Goal: Information Seeking & Learning: Check status

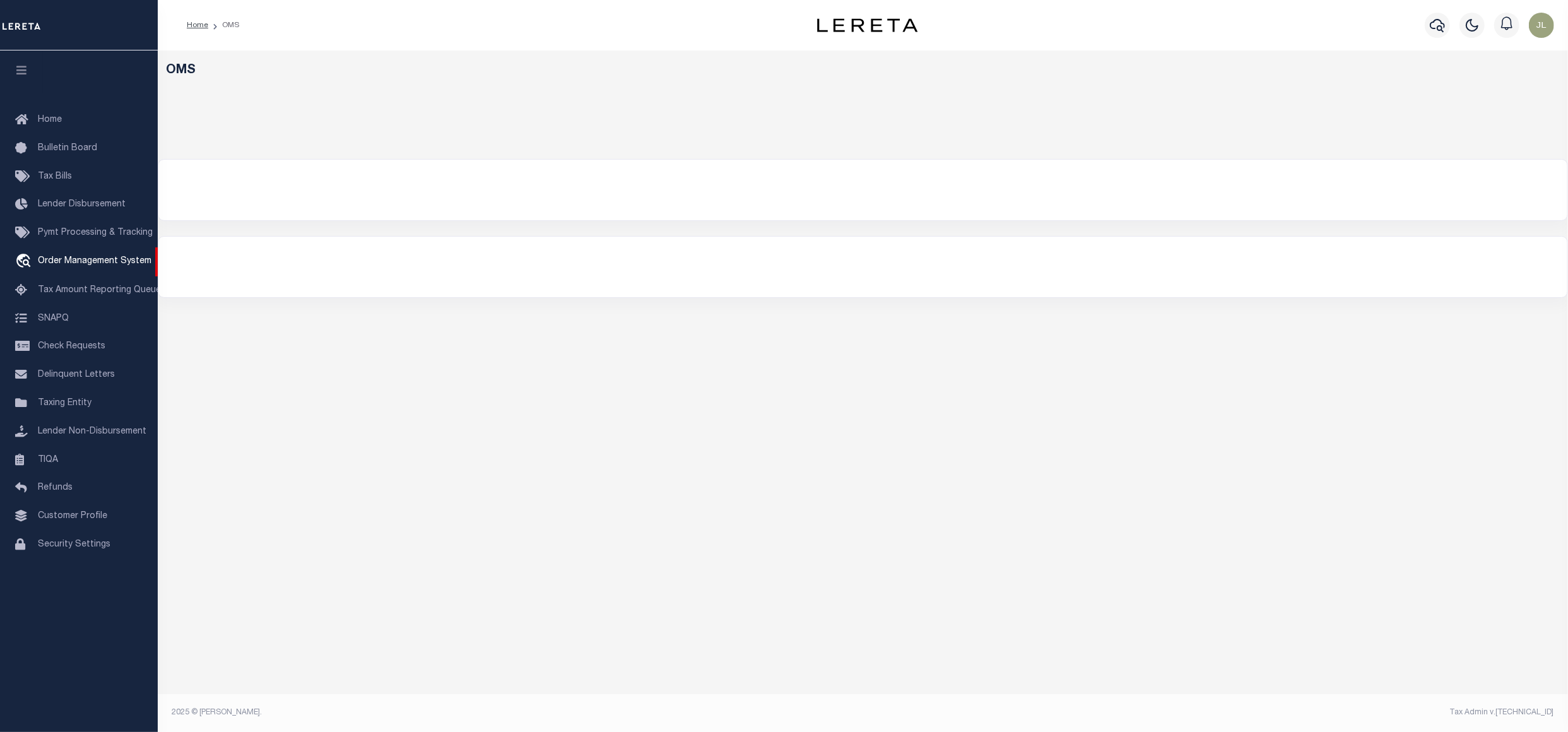
select select "200"
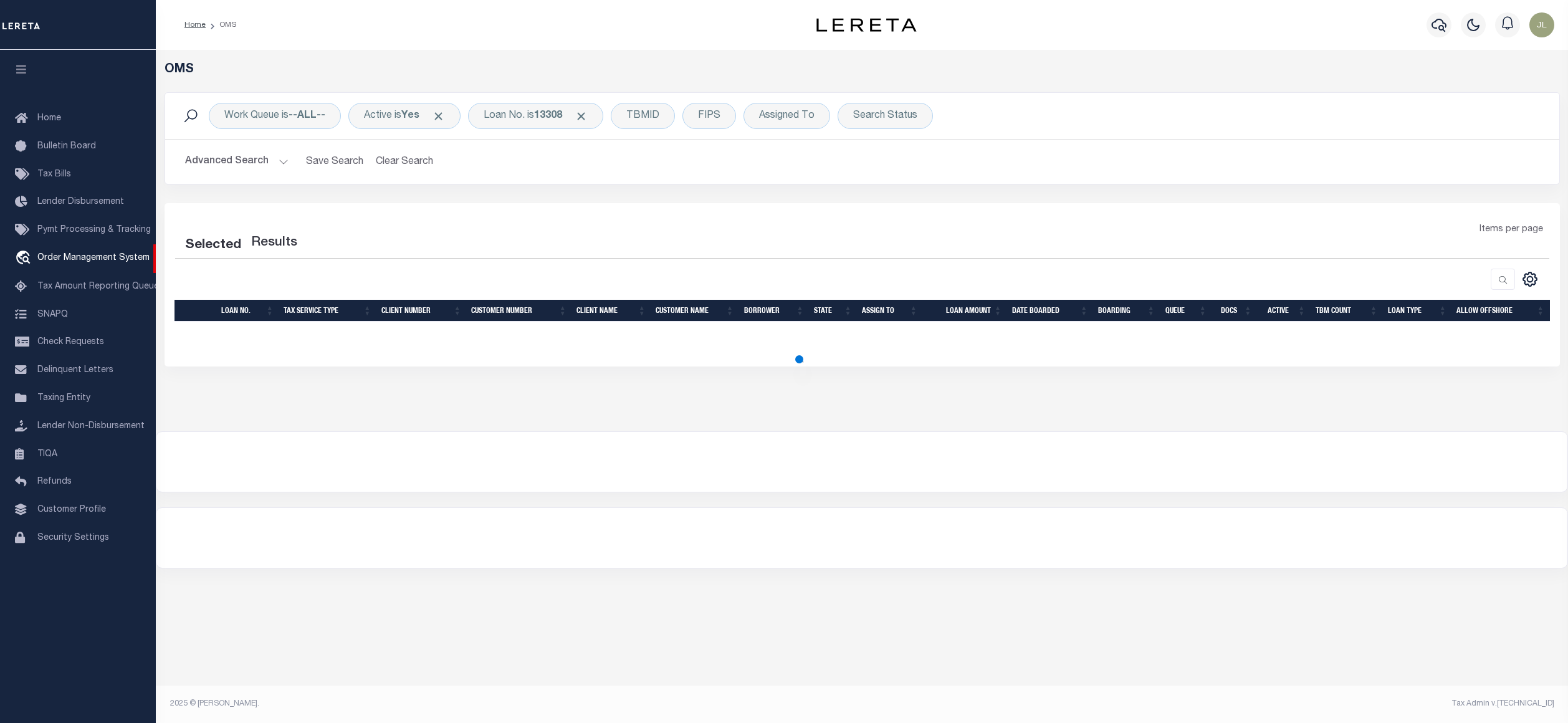
select select "200"
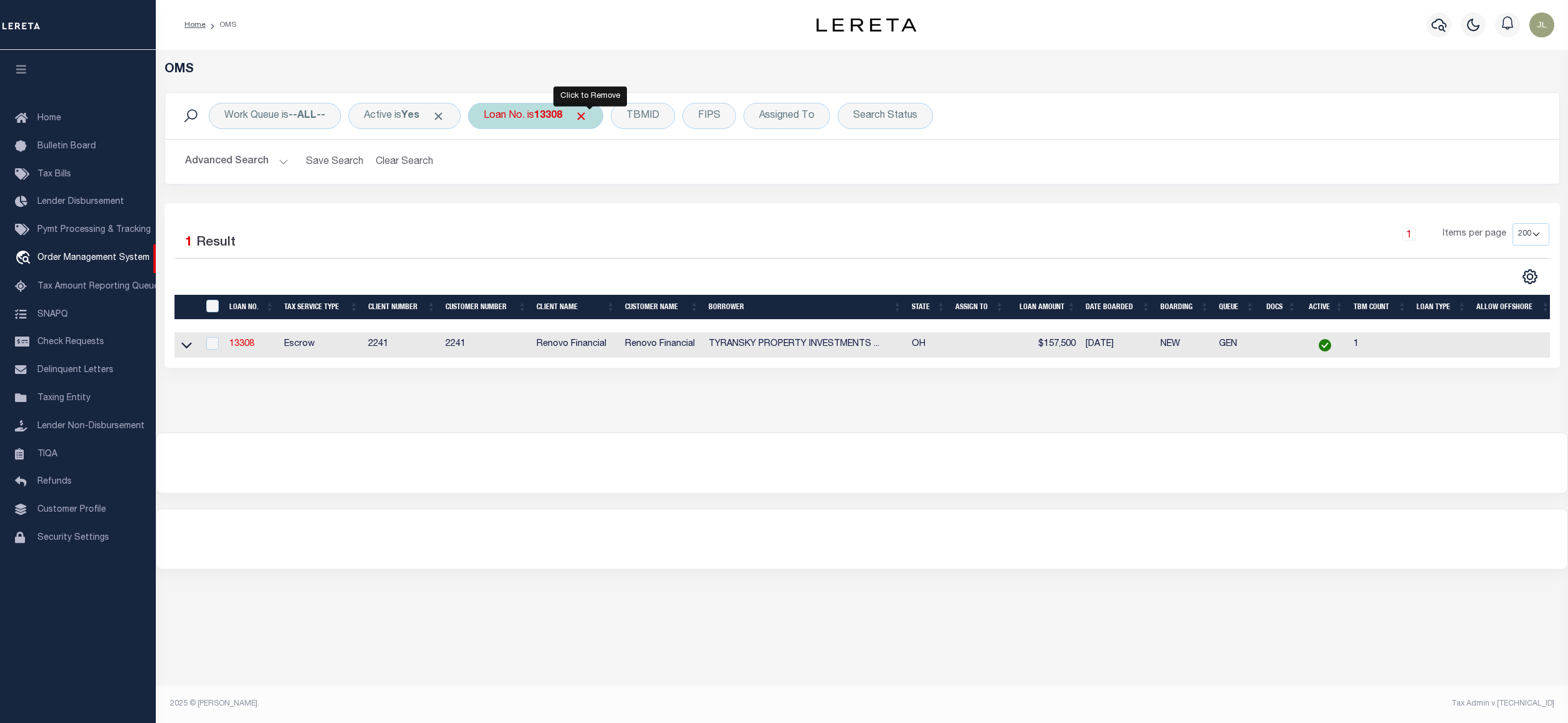
click at [588, 117] on span "Click to Remove" at bounding box center [581, 117] width 13 height 13
click at [504, 110] on div "Loan No." at bounding box center [504, 116] width 72 height 26
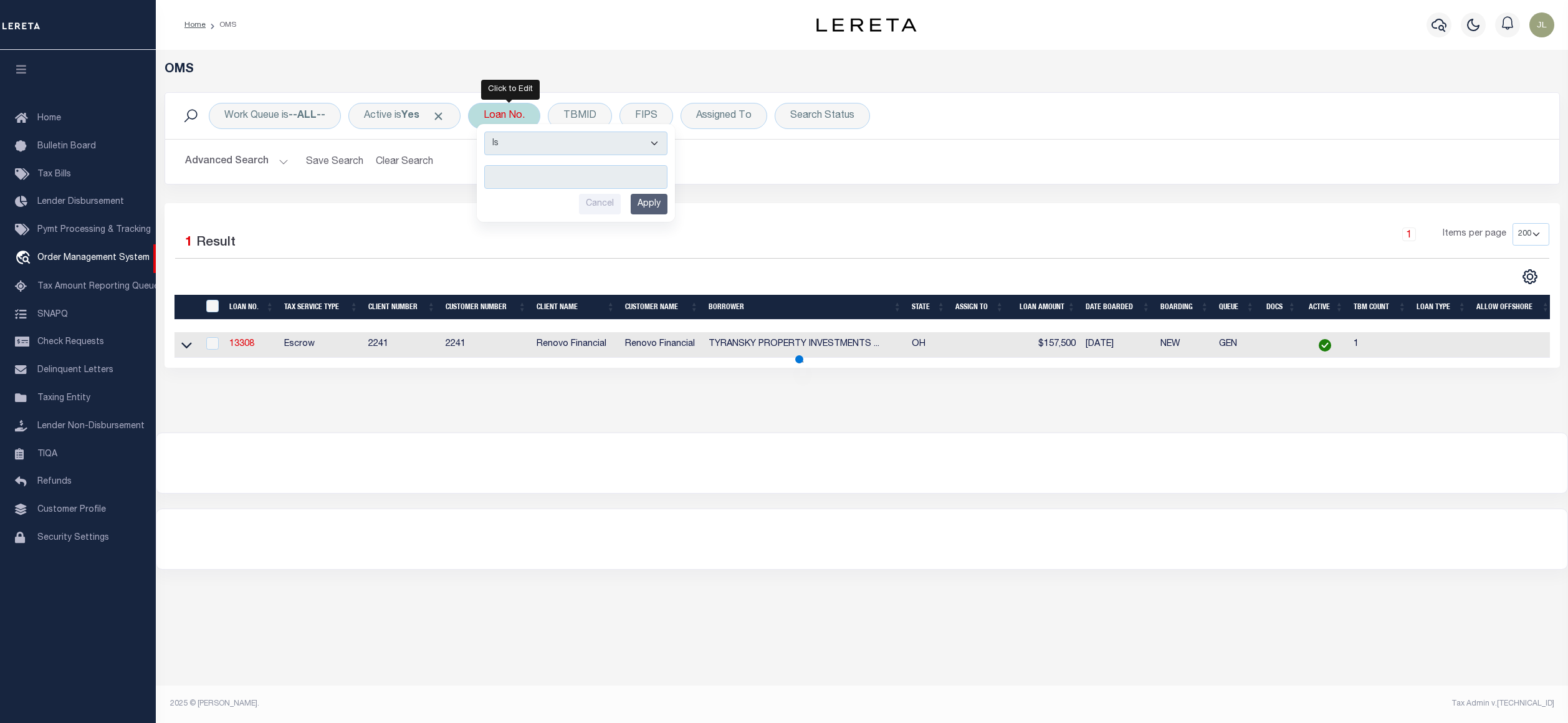
type input "3907"
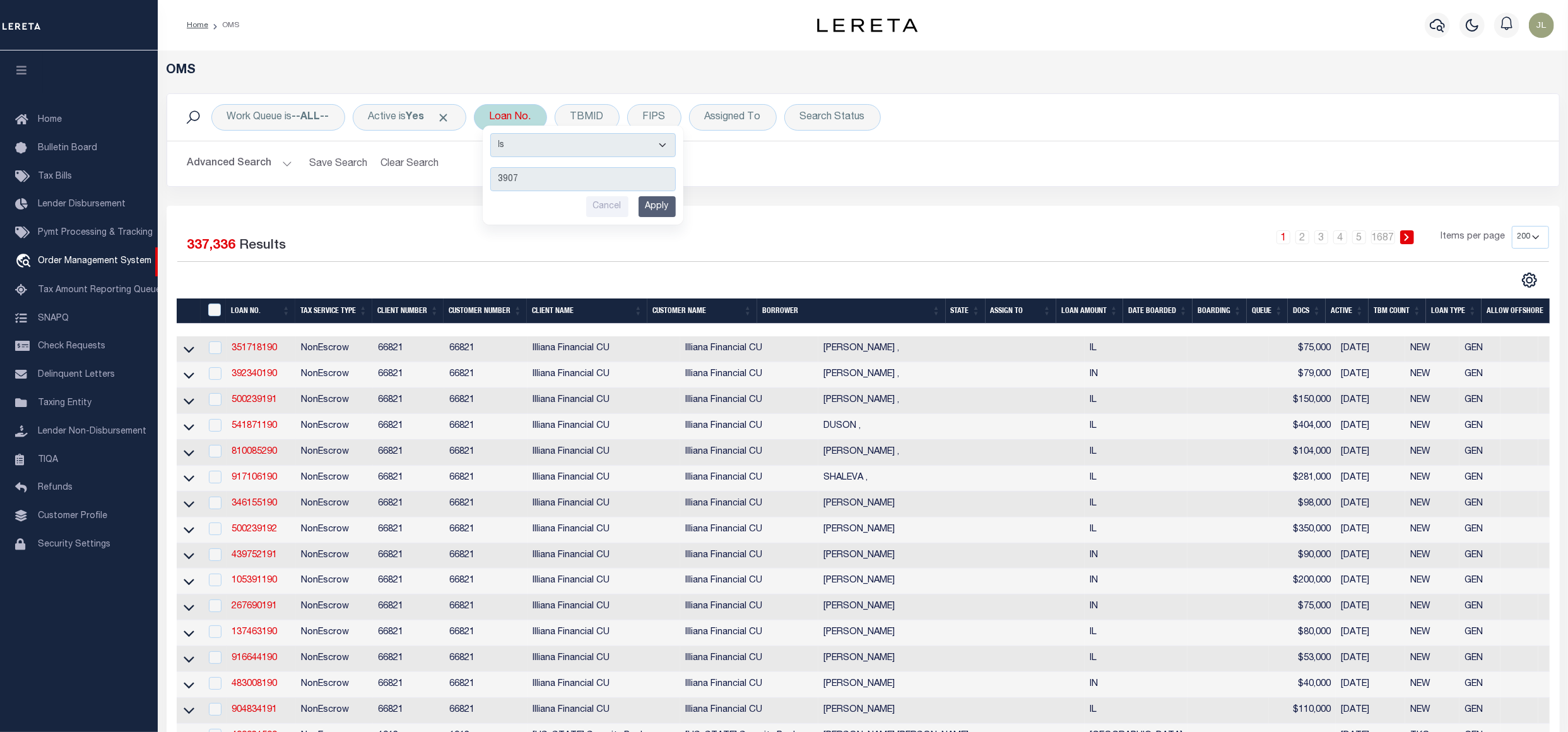
click at [656, 211] on input "Apply" at bounding box center [656, 207] width 37 height 21
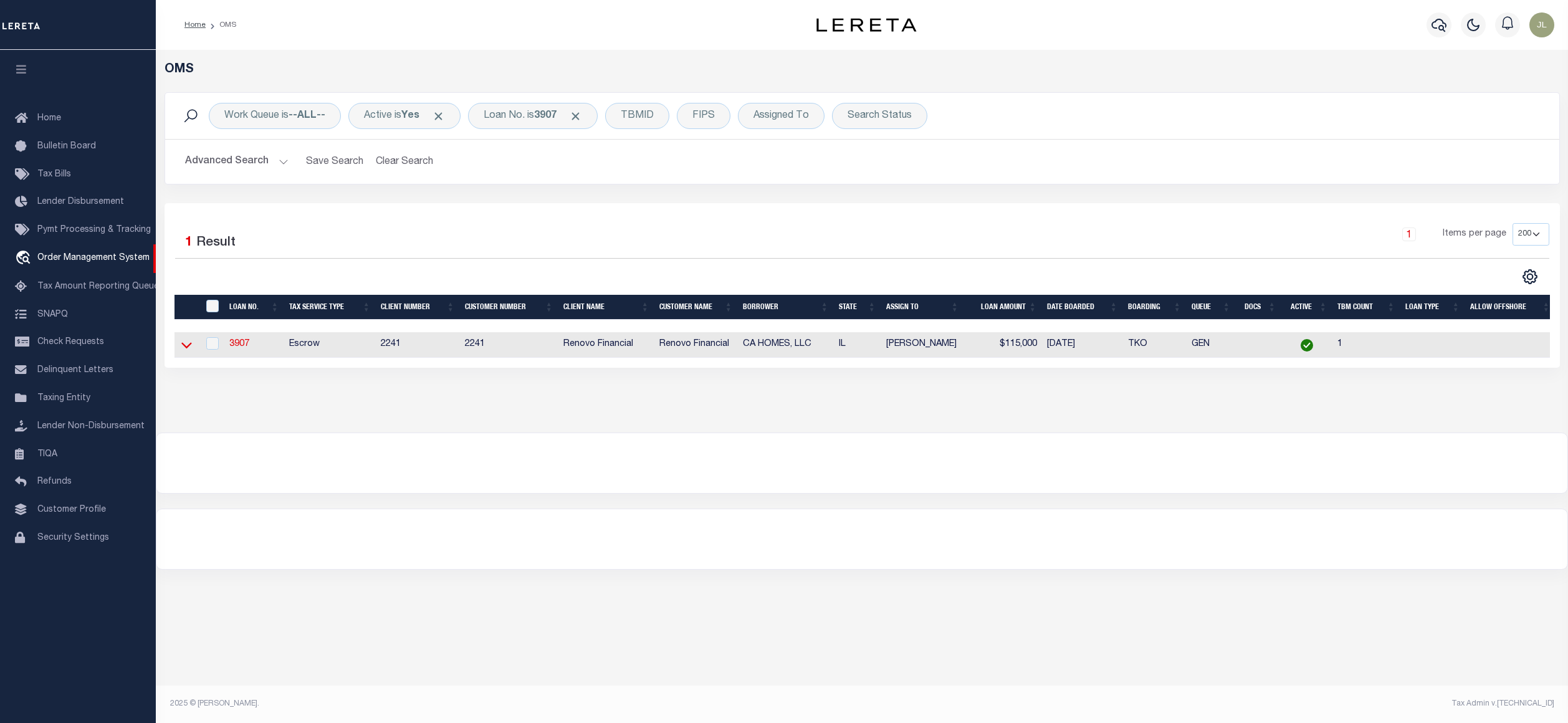
click at [183, 349] on icon at bounding box center [186, 345] width 10 height 13
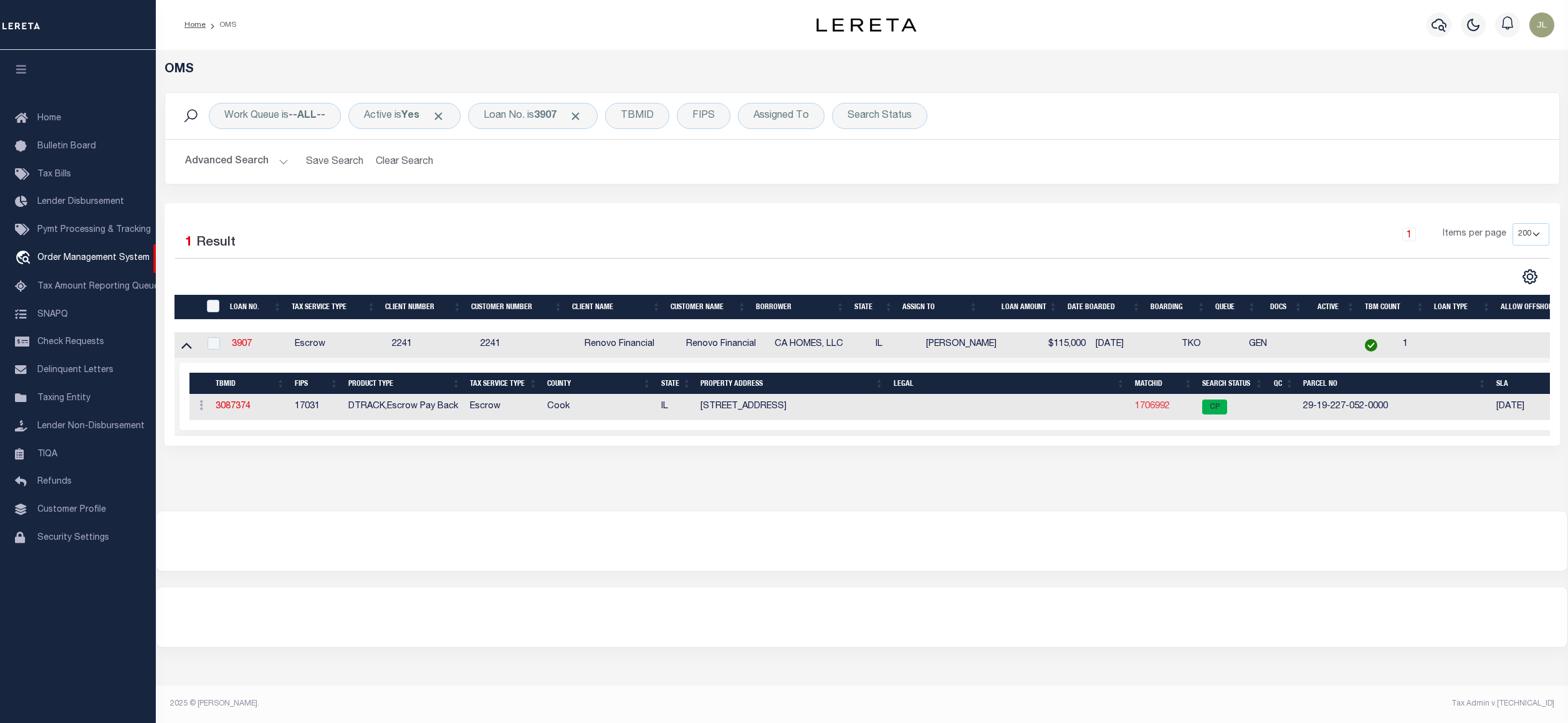
click at [1147, 410] on link "1706992" at bounding box center [1151, 406] width 35 height 8
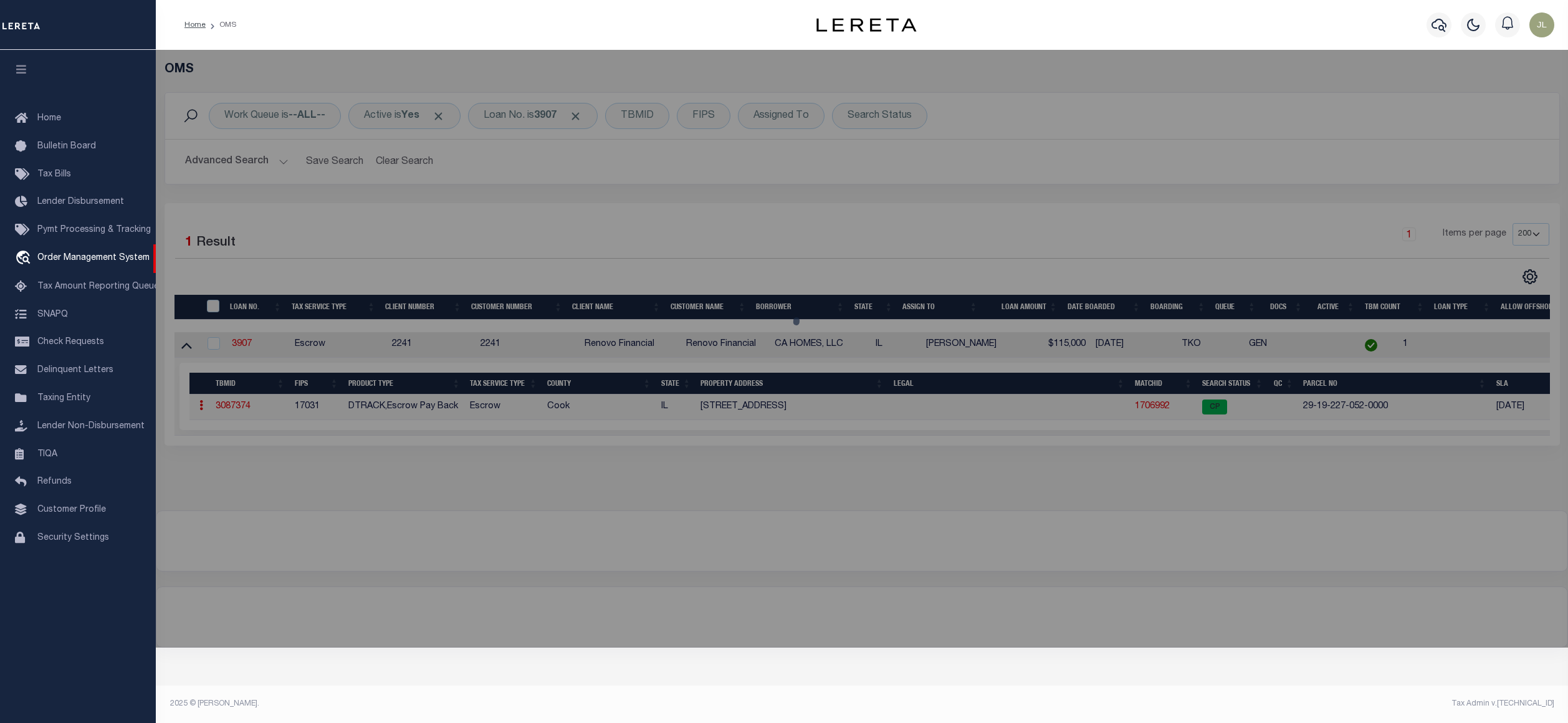
checkbox input "false"
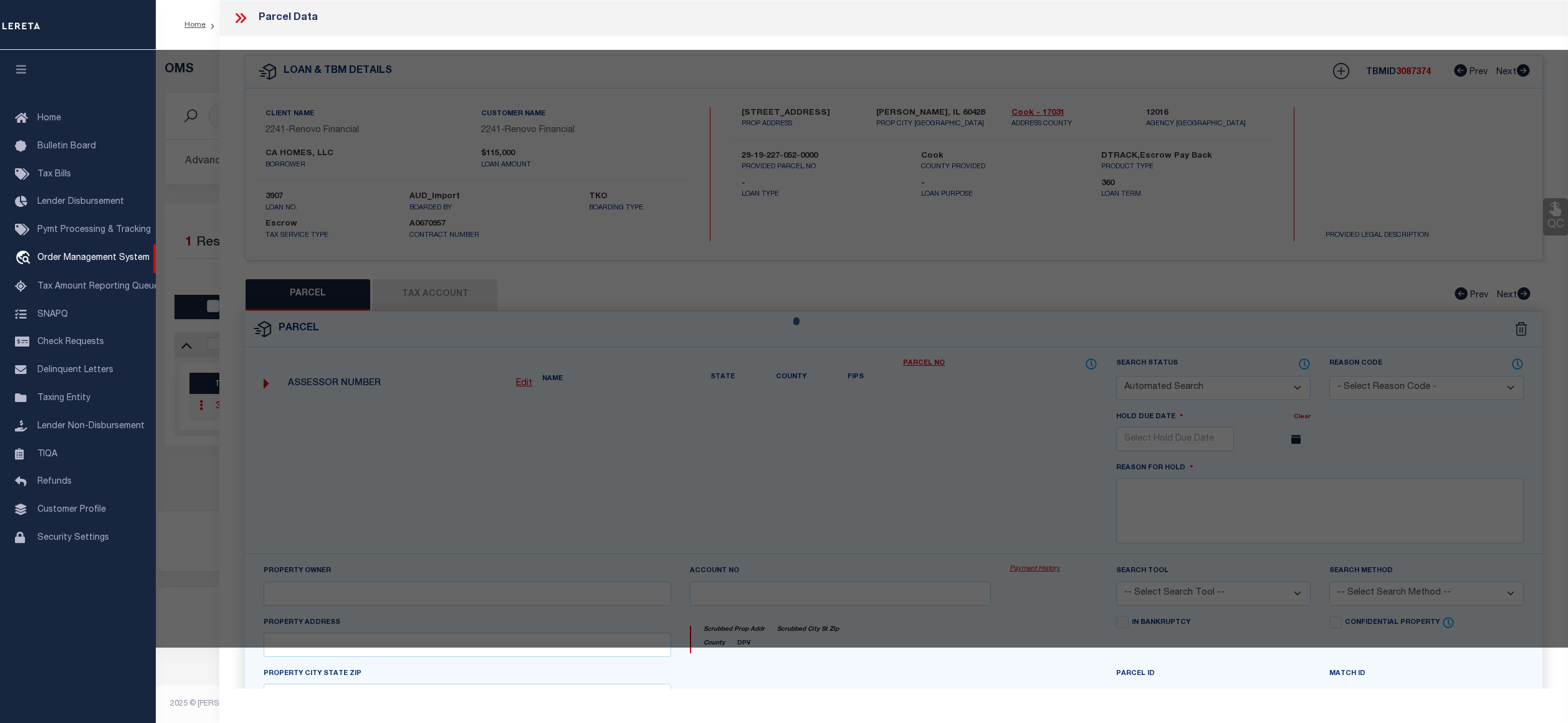
select select "CP"
type input "CA HOMES AN ILLINOIS"
select select
type input "16247 PAULINA AVE"
checkbox input "false"
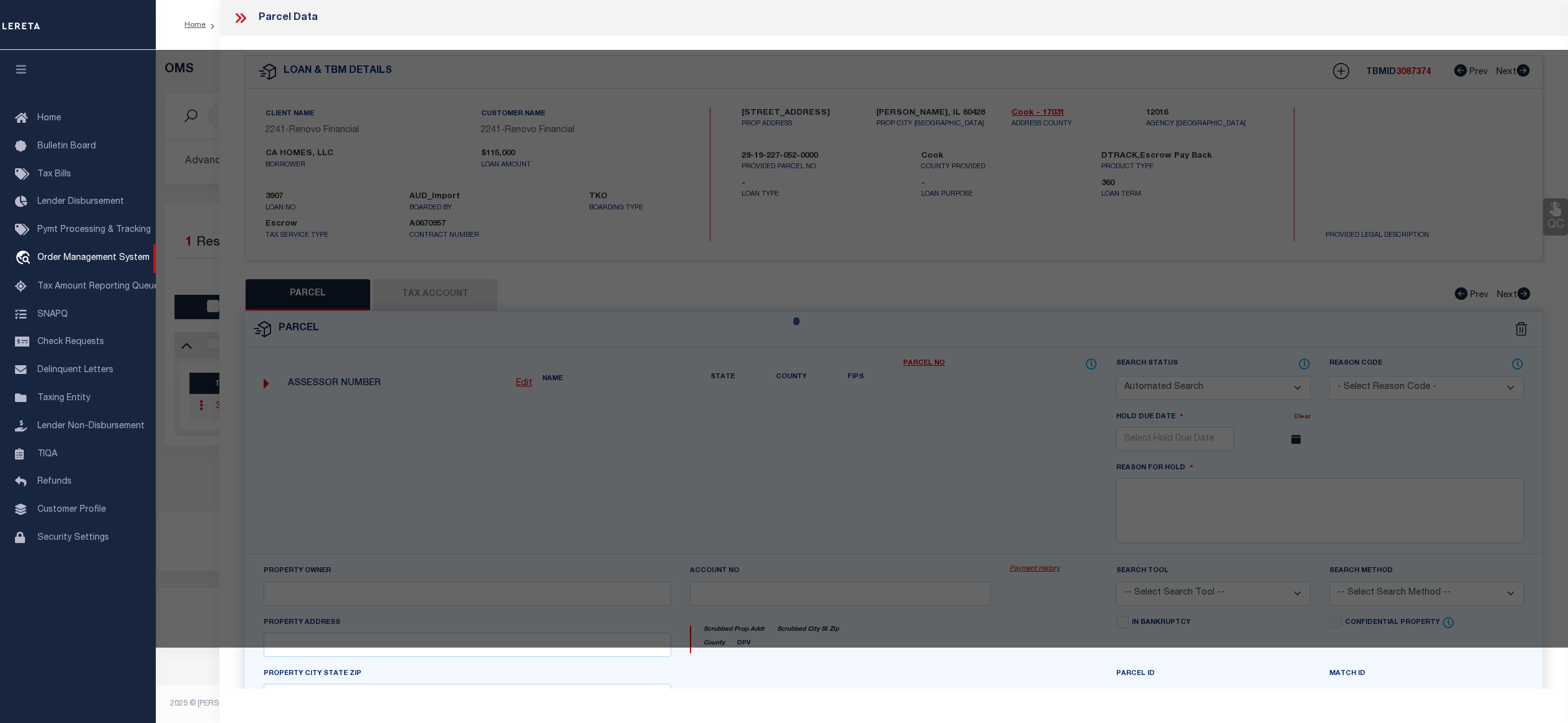
type input "MARKHAM 60428"
type textarea "Lot Size (SqFt): 5,580"
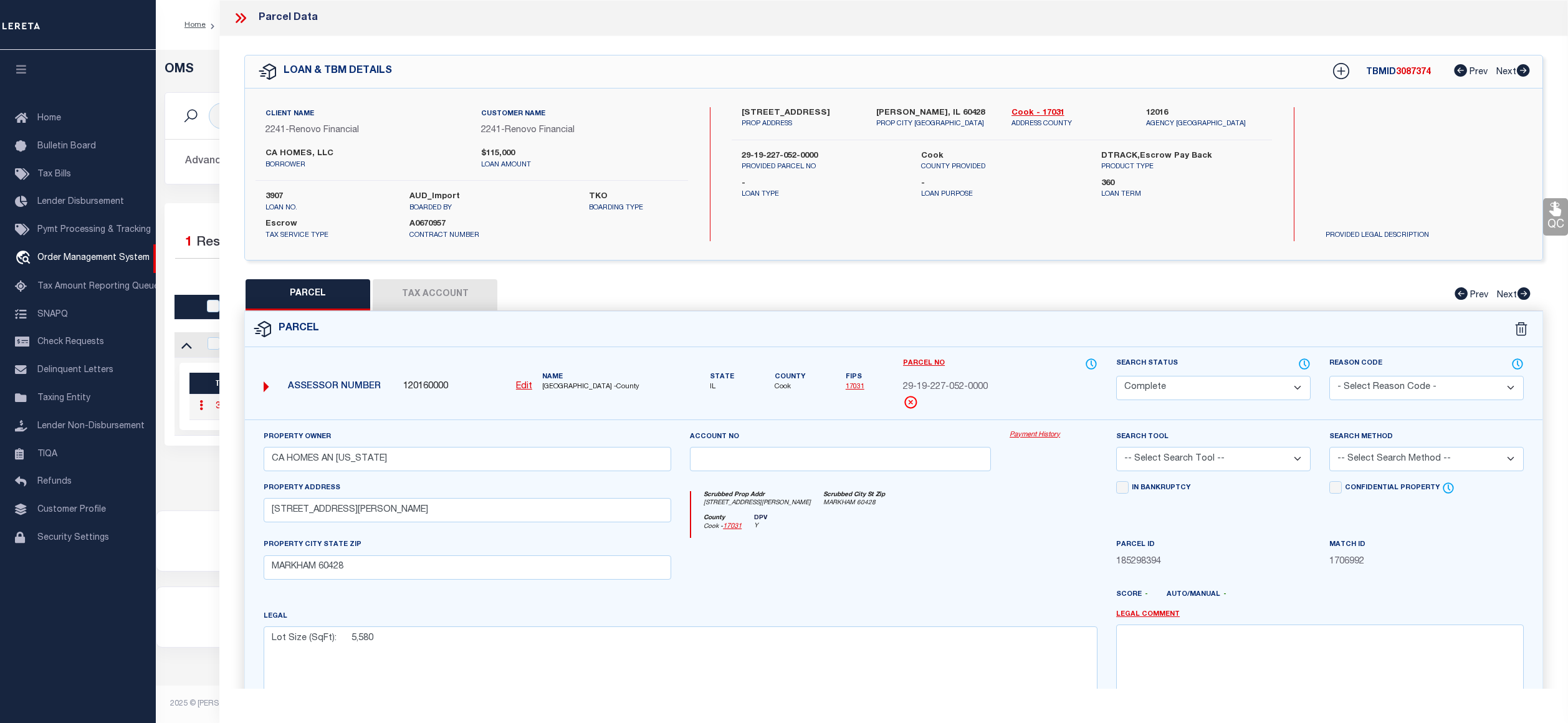
click at [1025, 433] on link "Payment History" at bounding box center [1053, 435] width 88 height 10
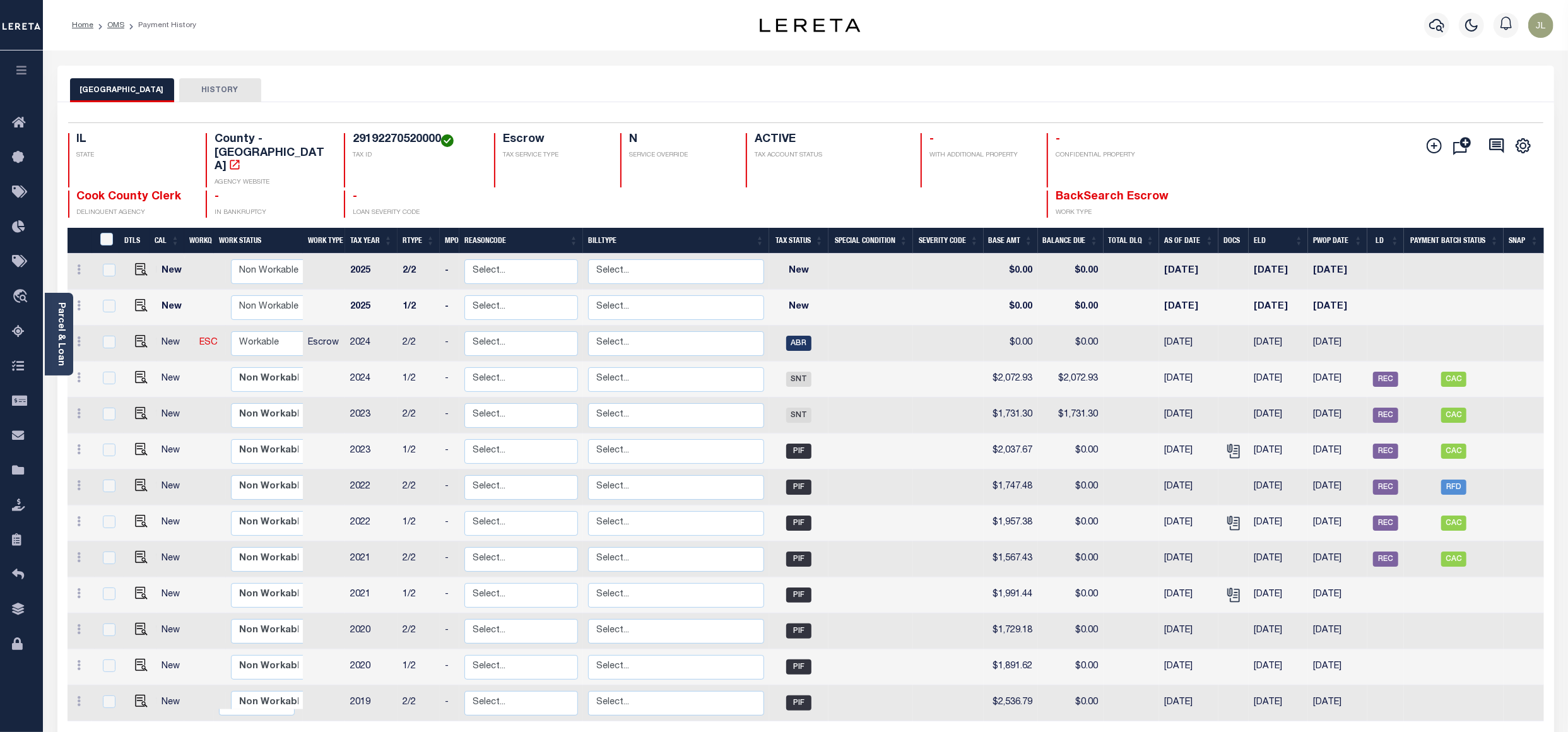
click at [387, 133] on h4 "29192270520000" at bounding box center [416, 140] width 127 height 14
copy h4 "29192270520000"
click at [73, 27] on link "Home" at bounding box center [82, 26] width 22 height 8
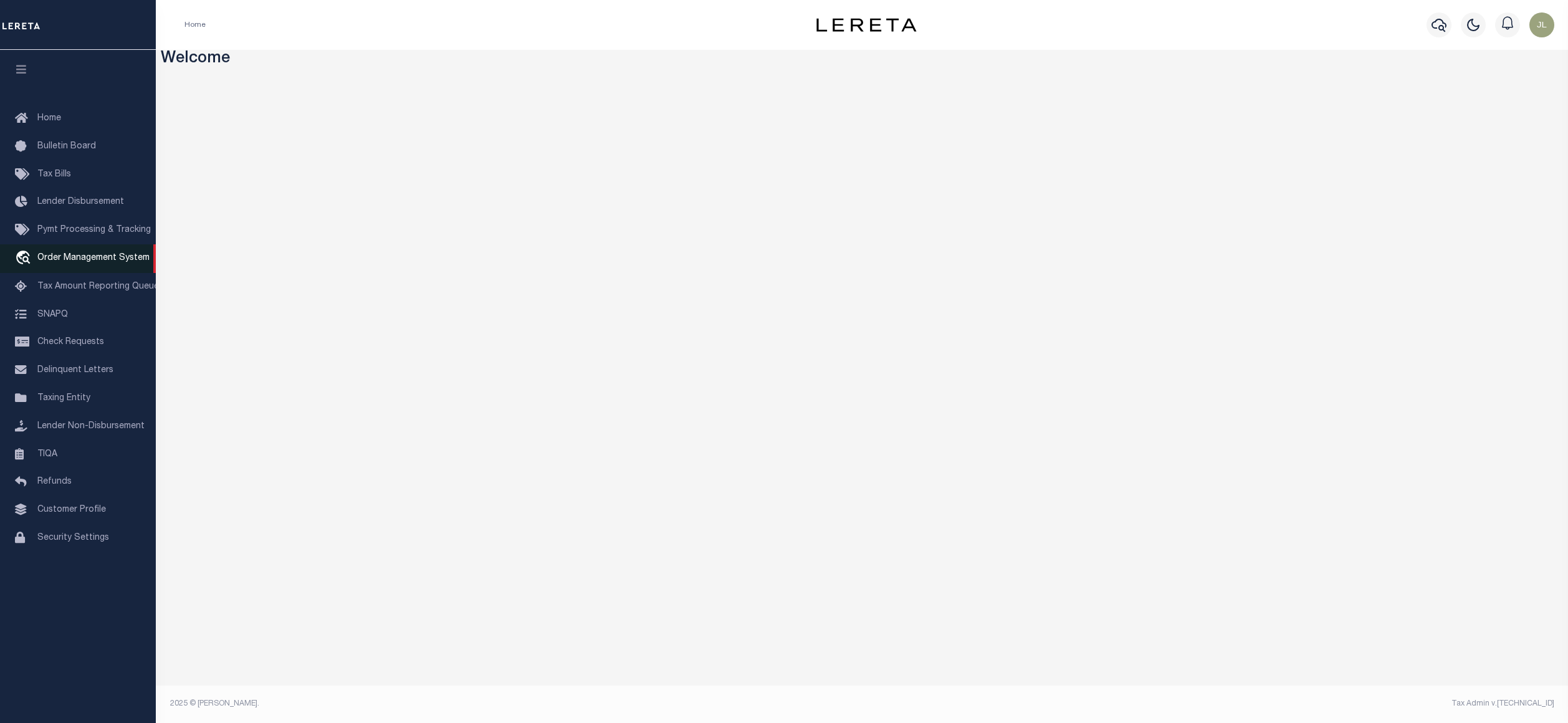
click at [73, 256] on span "Order Management System" at bounding box center [93, 257] width 112 height 8
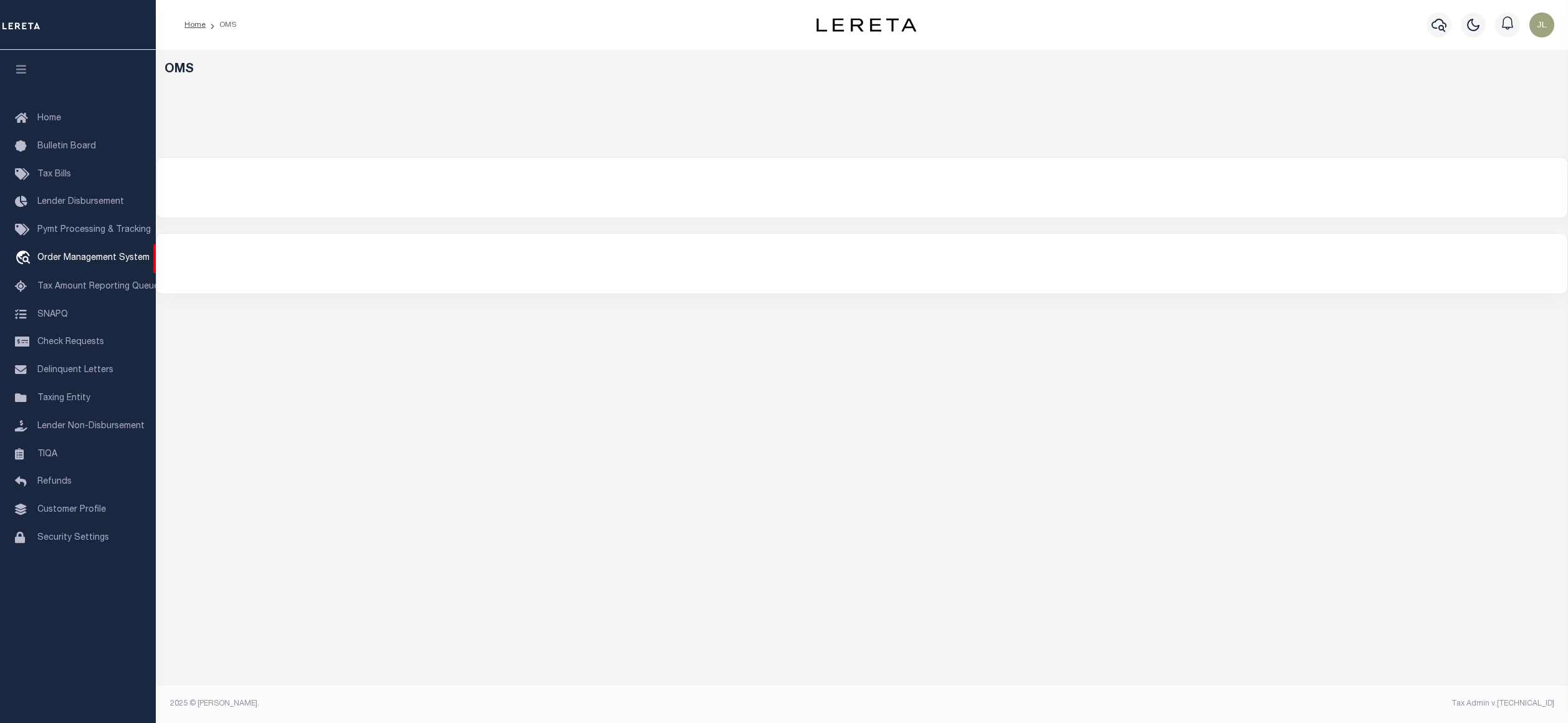
select select "200"
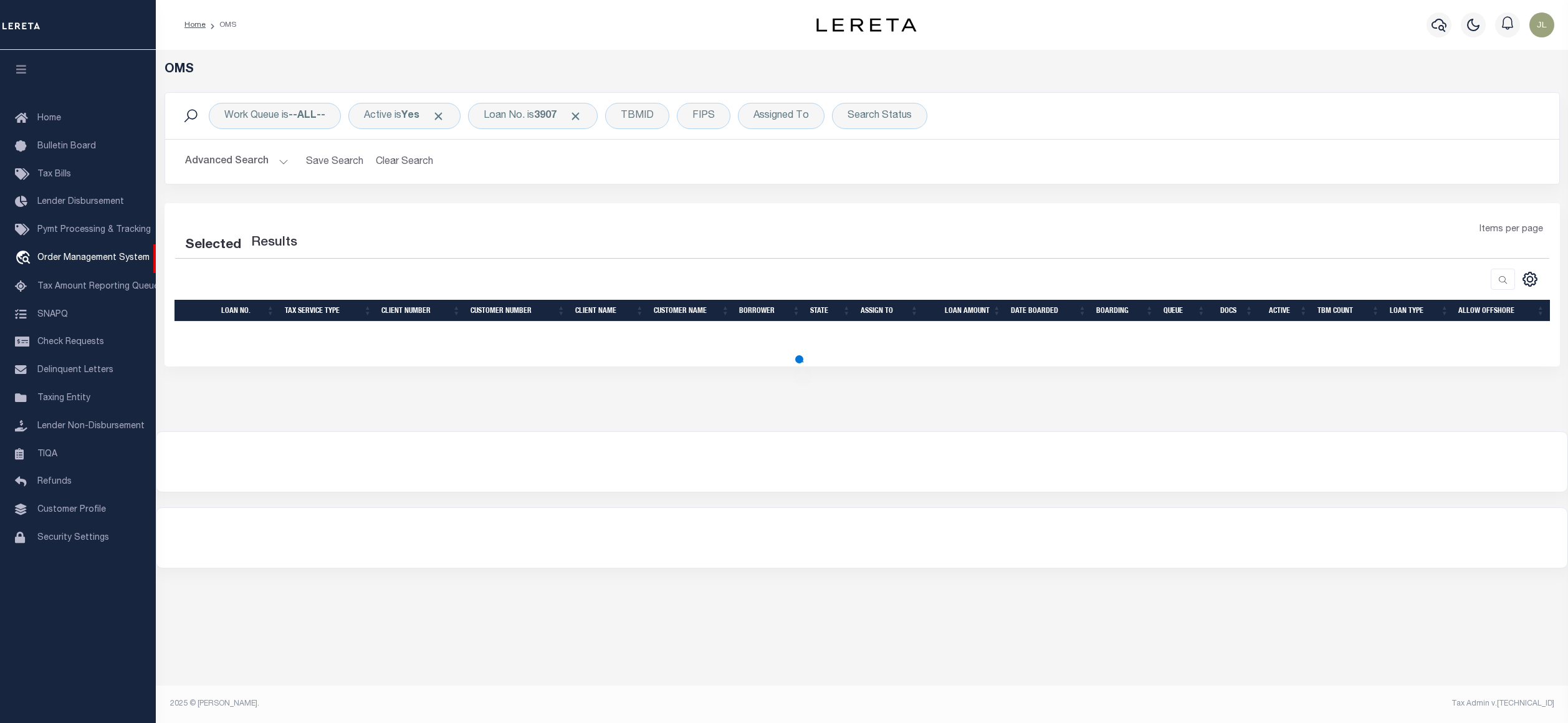
select select "200"
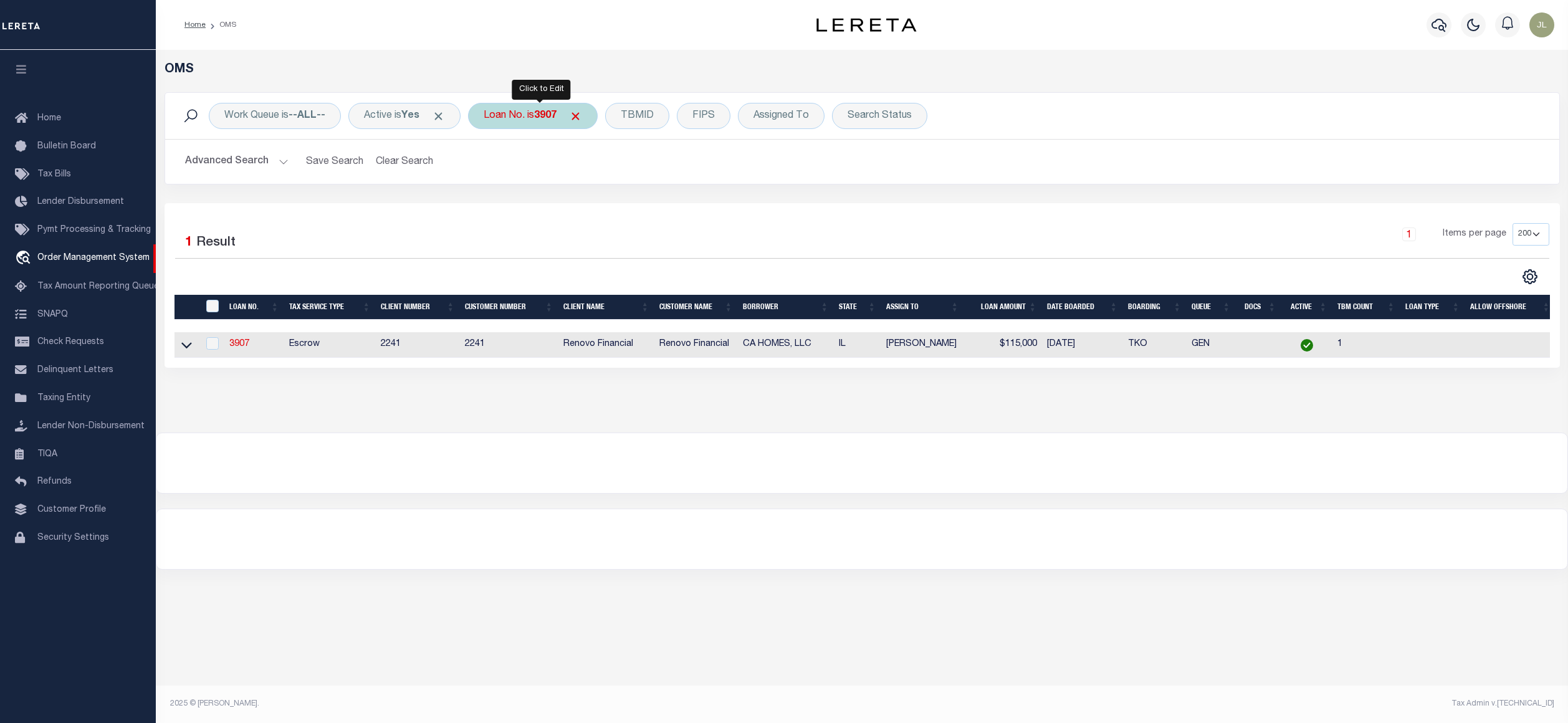
click at [593, 121] on div "Loan No. is 3907" at bounding box center [533, 116] width 130 height 26
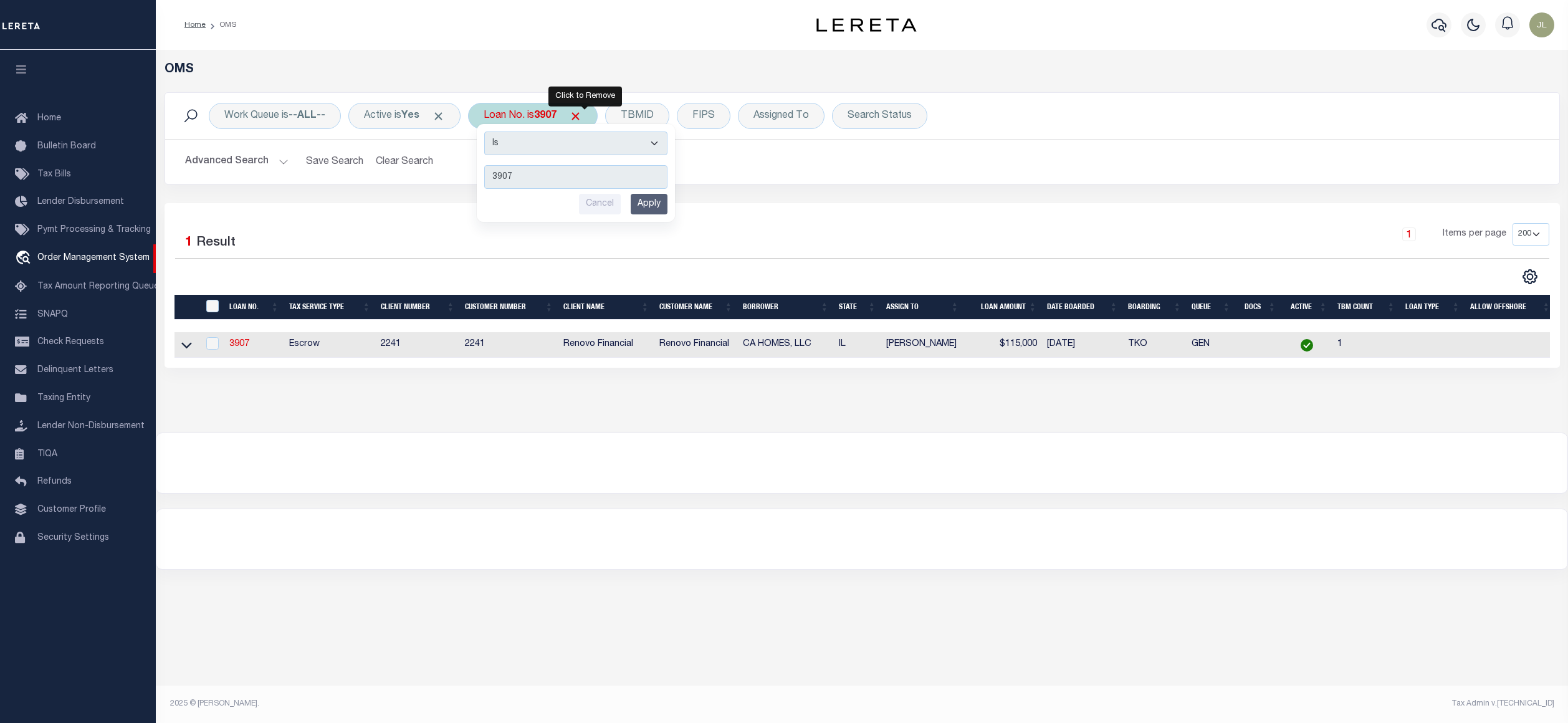
click at [582, 114] on span "Click to Remove" at bounding box center [576, 117] width 13 height 13
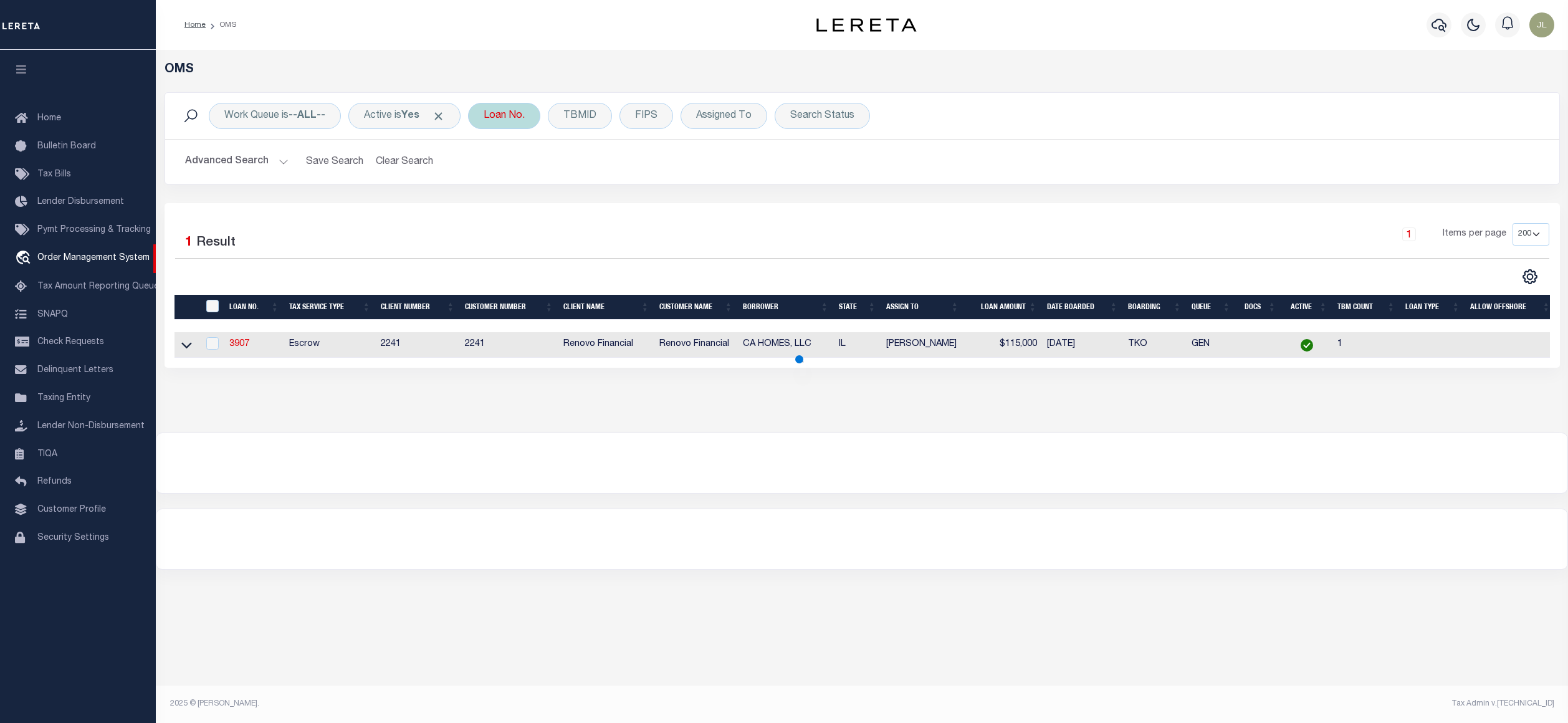
click at [493, 118] on div "Loan No." at bounding box center [504, 116] width 72 height 26
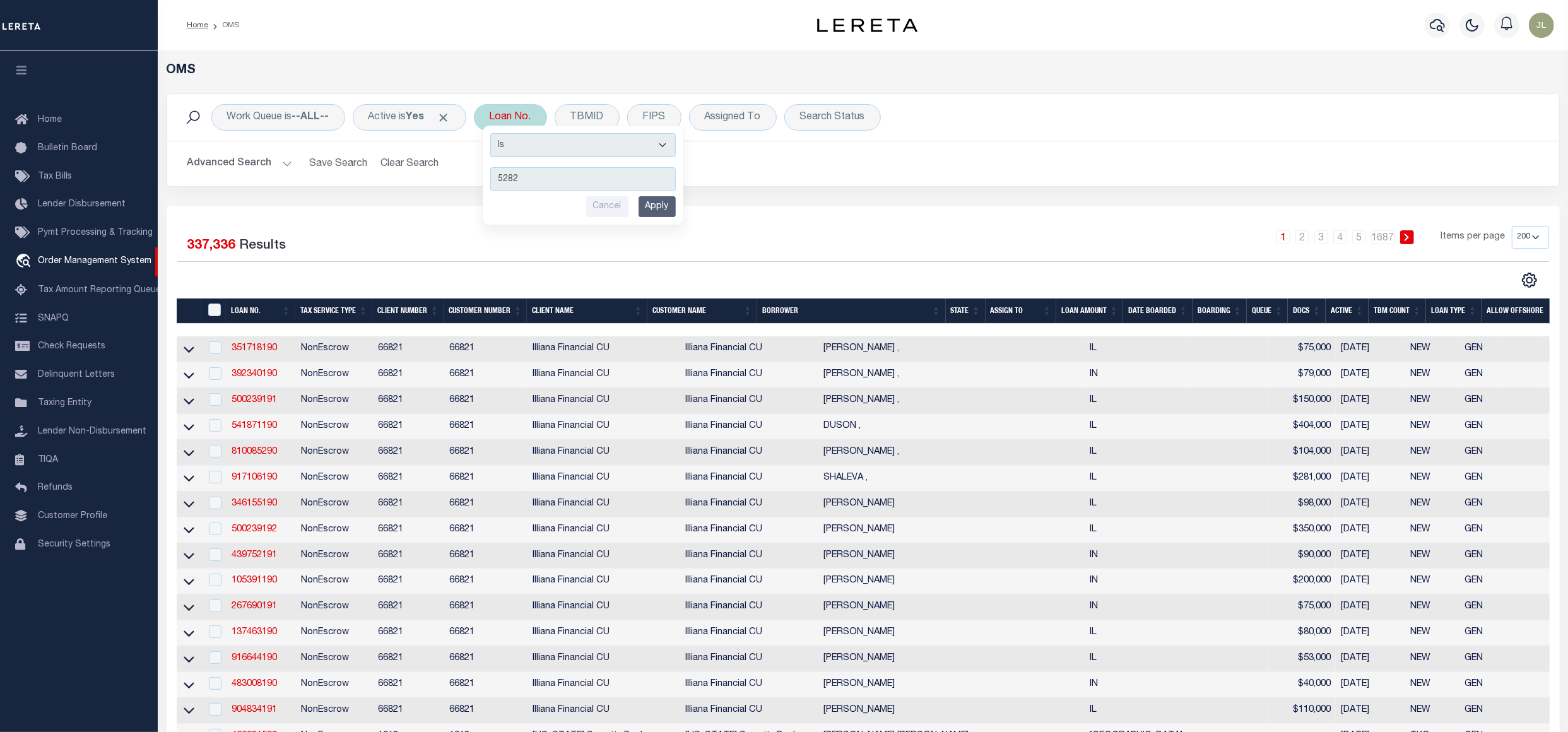
type input "5282"
click at [649, 210] on input "Apply" at bounding box center [656, 207] width 37 height 21
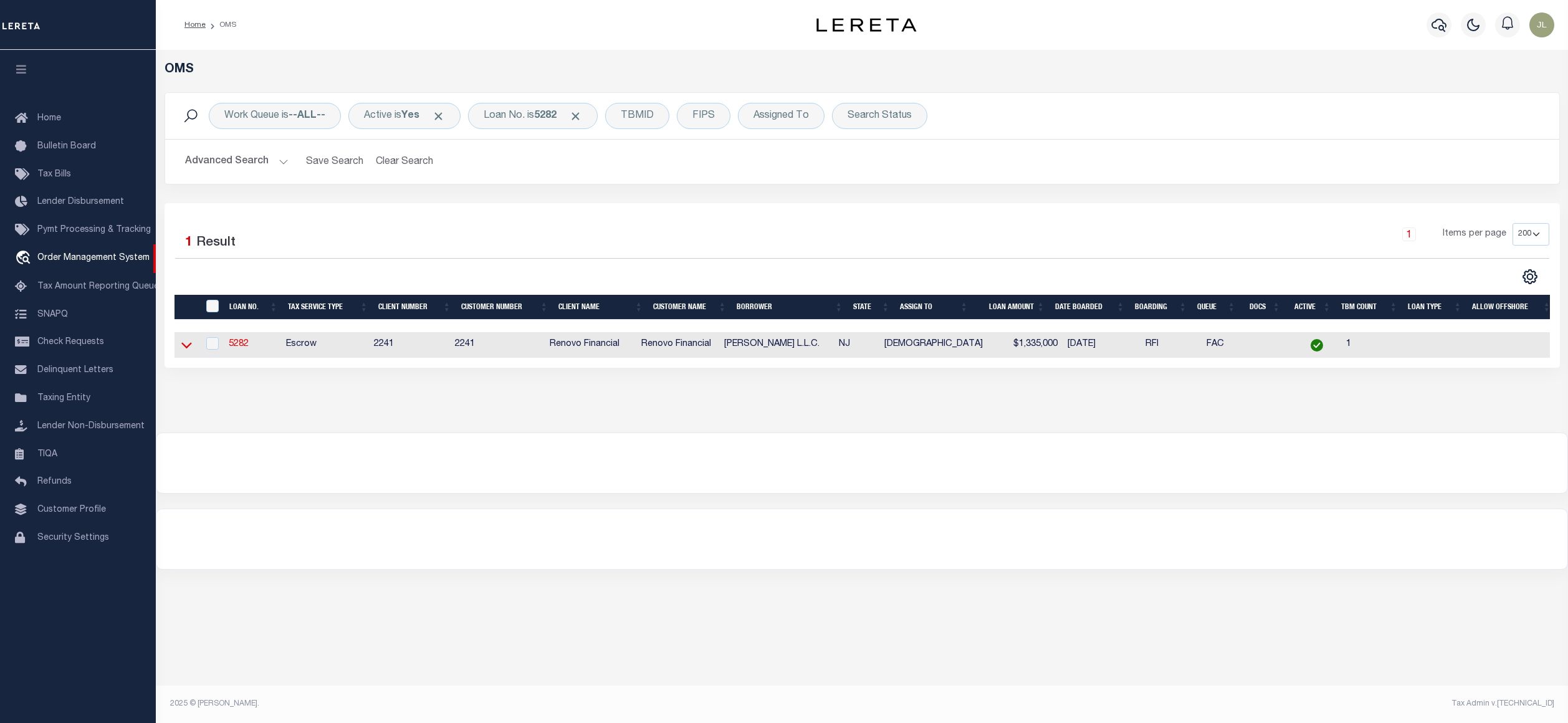
click at [182, 346] on icon at bounding box center [186, 345] width 10 height 7
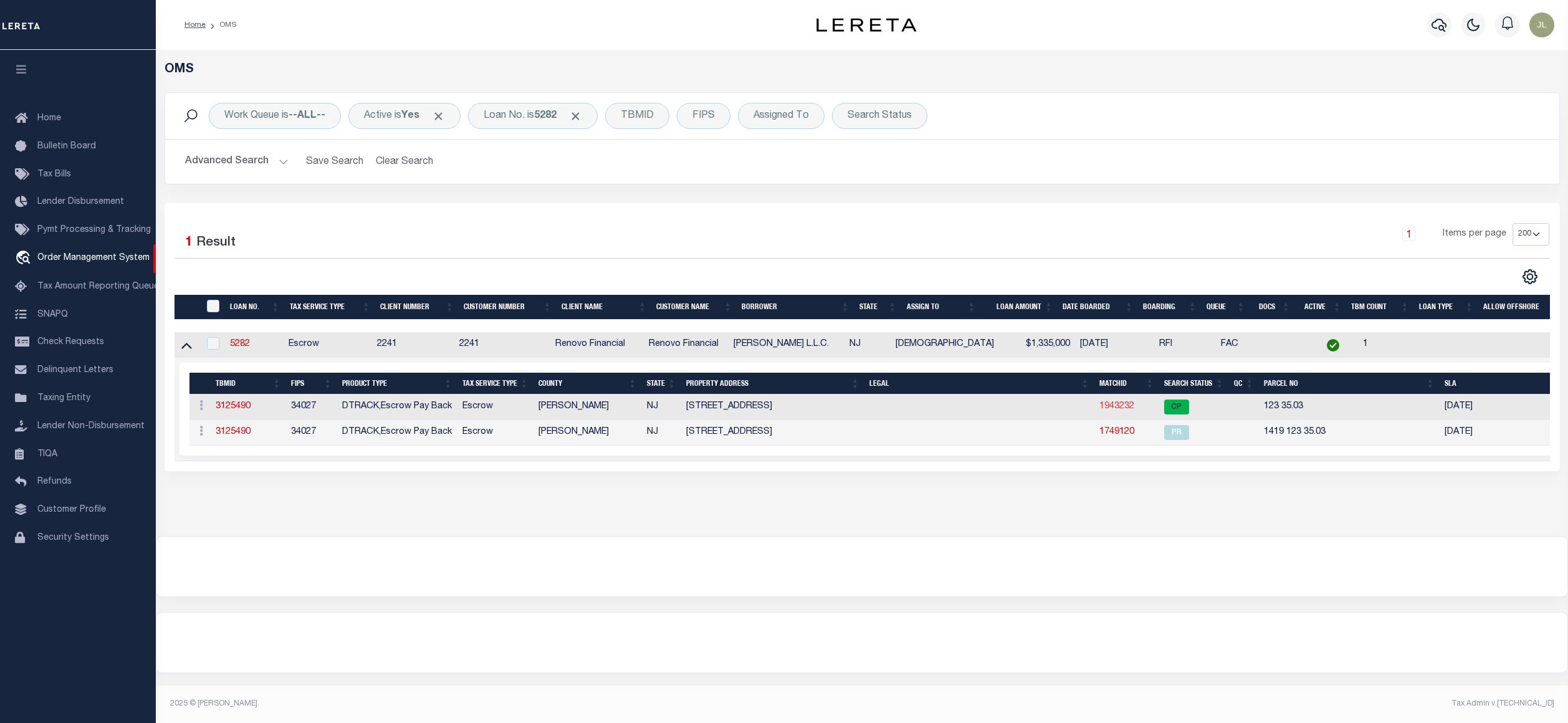
click at [1119, 406] on link "1943232" at bounding box center [1116, 406] width 35 height 8
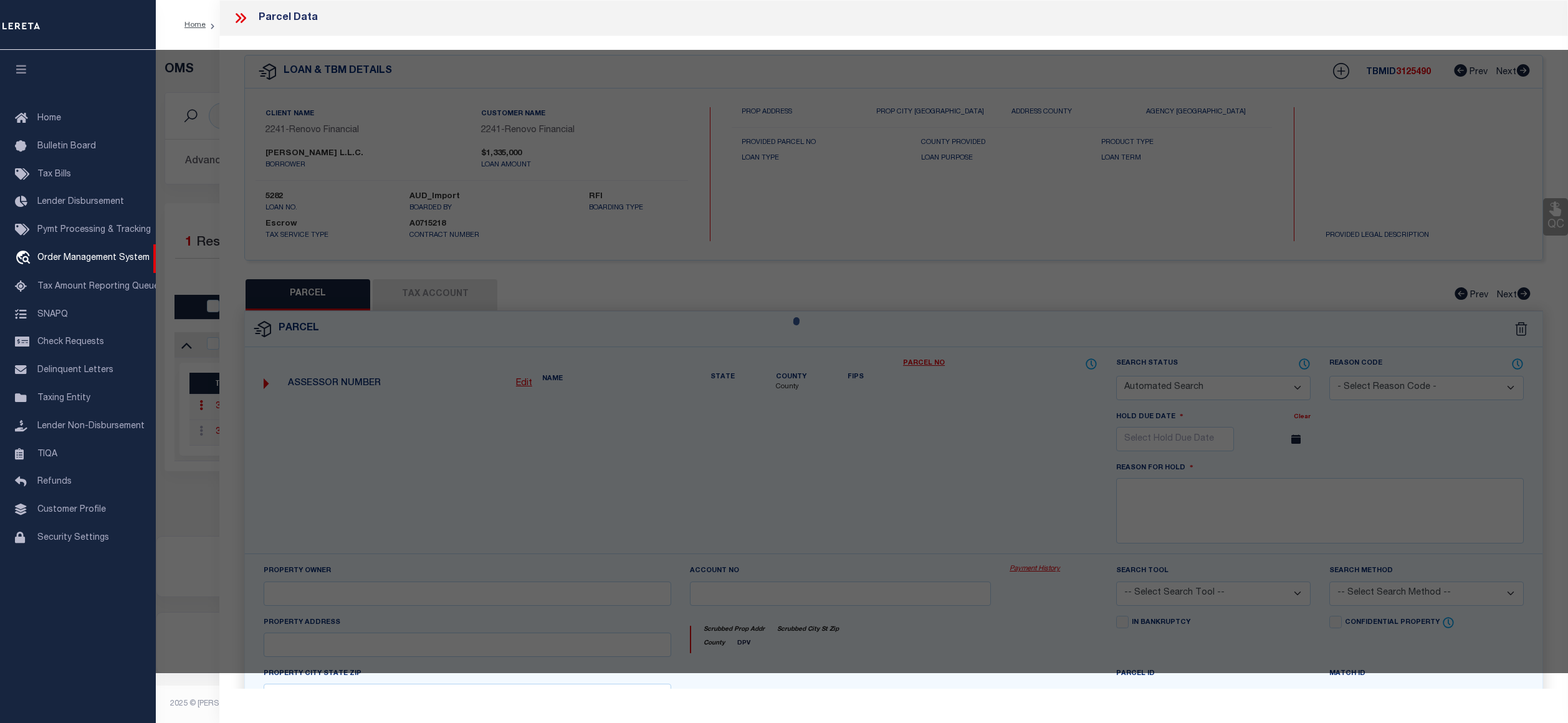
checkbox input "false"
select select "CP"
type input "[PERSON_NAME] LLC"
select select
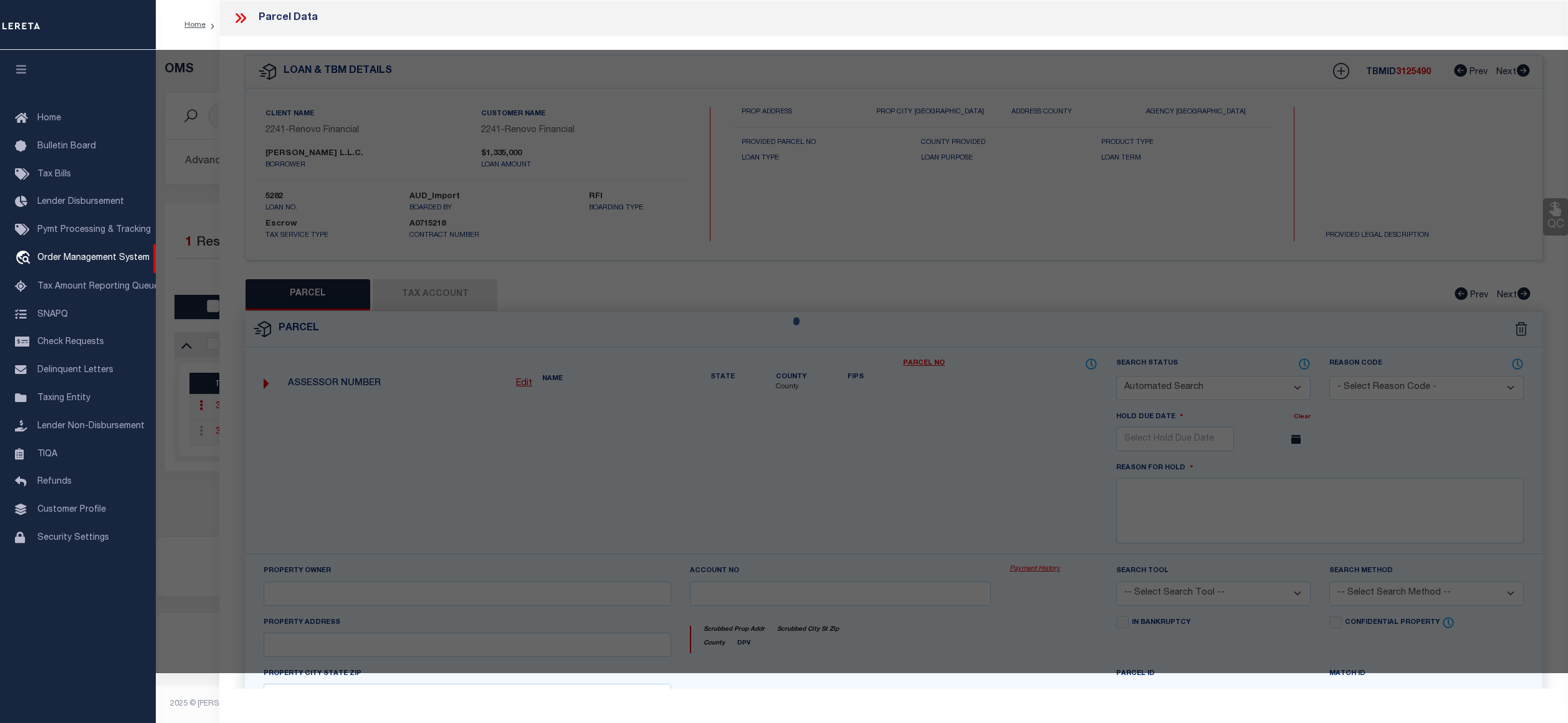
type input "5 [GEOGRAPHIC_DATA]"
checkbox input "false"
type input "NJ"
type textarea "Updated parcel from Morristown to Mendham Township"
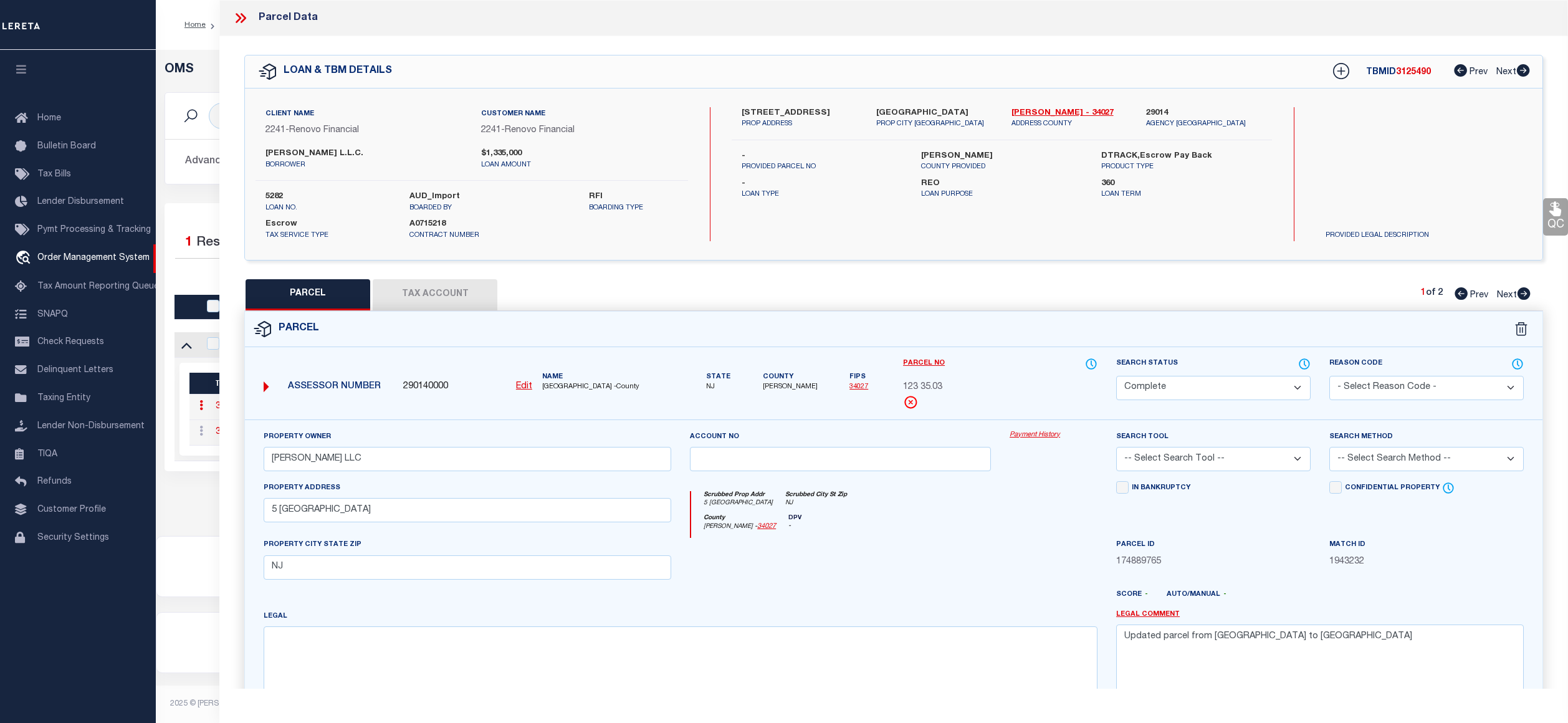
click at [1040, 433] on link "Payment History" at bounding box center [1053, 435] width 88 height 10
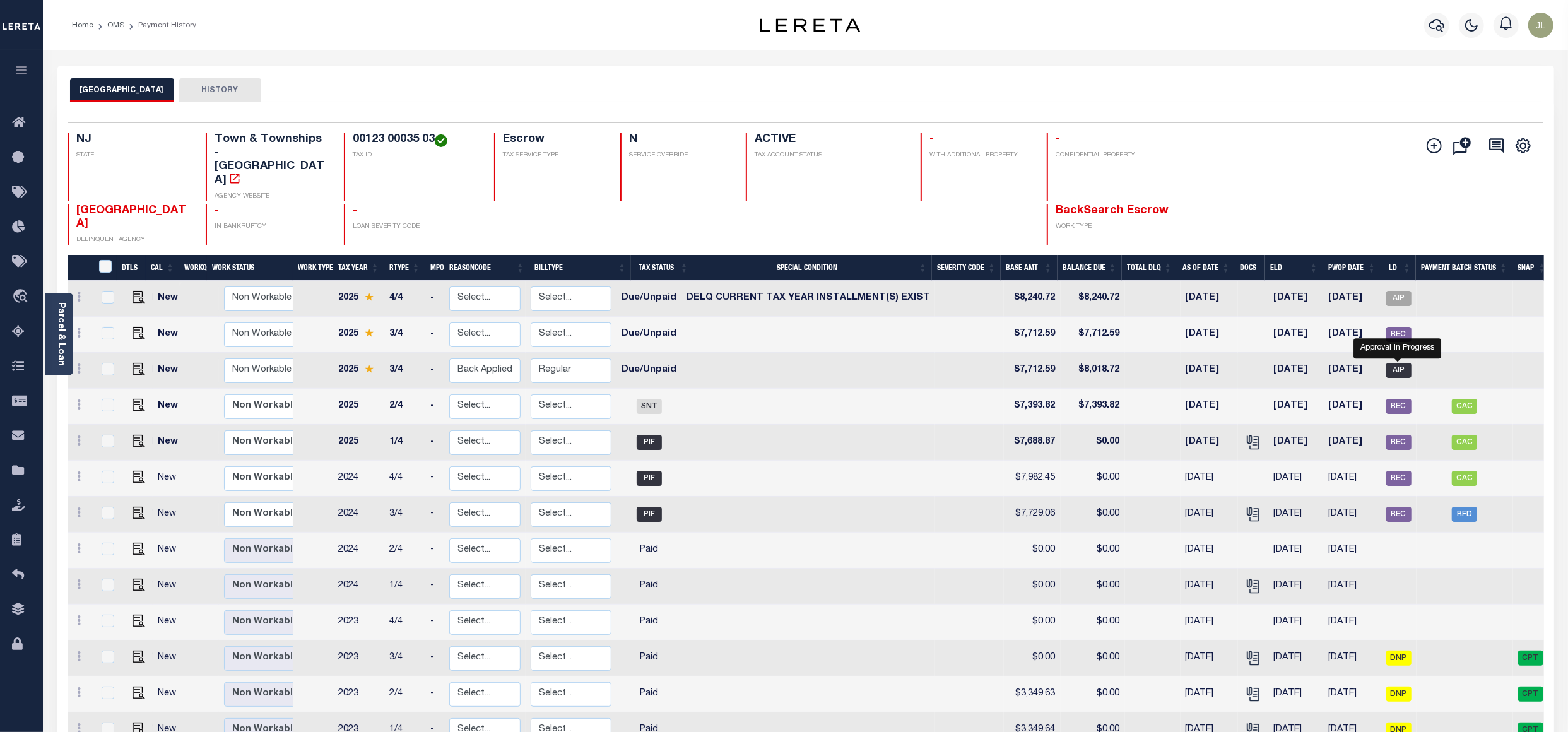
click at [1393, 363] on span "AIP" at bounding box center [1398, 370] width 26 height 15
checkbox input "true"
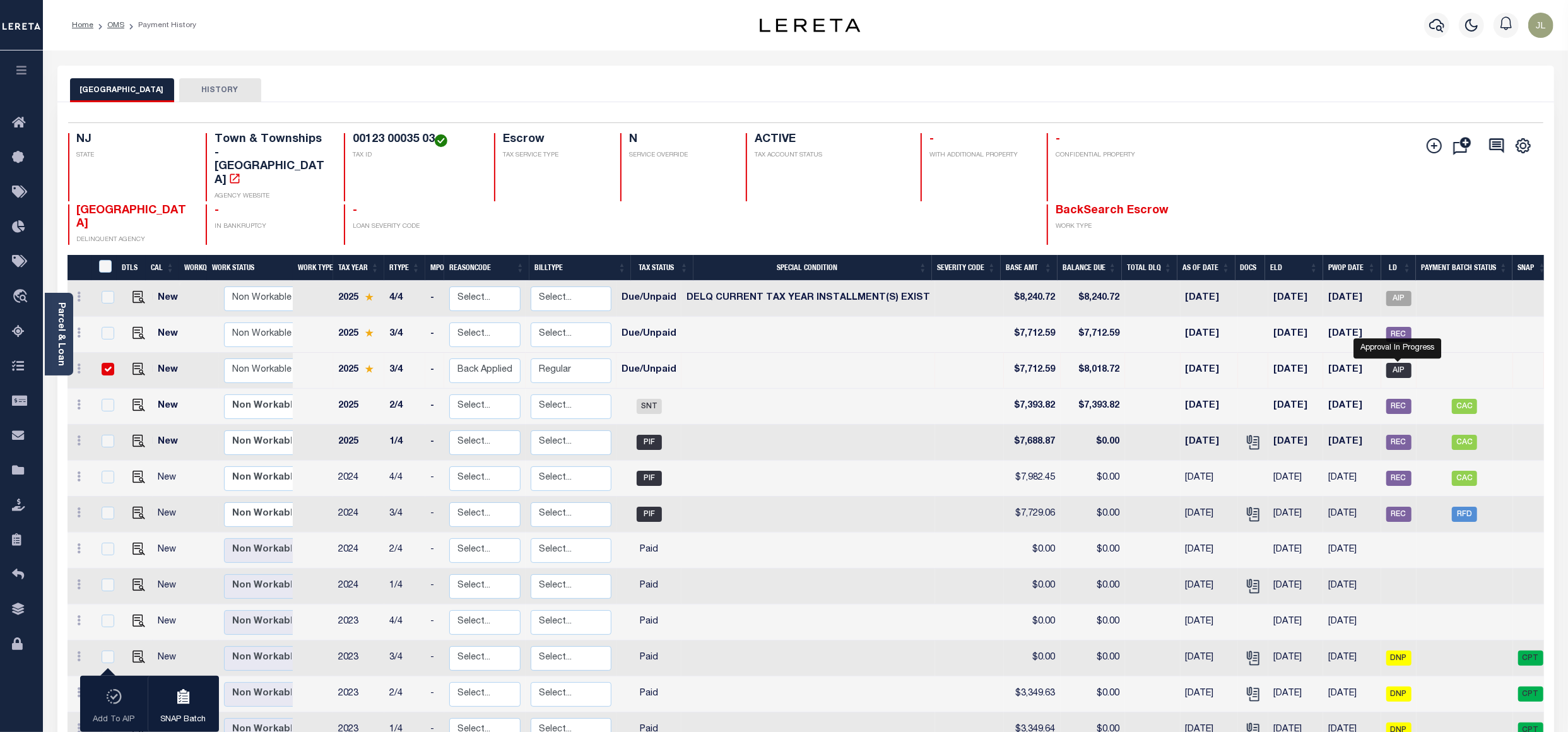
click at [1393, 363] on span "AIP" at bounding box center [1398, 370] width 26 height 15
checkbox input "false"
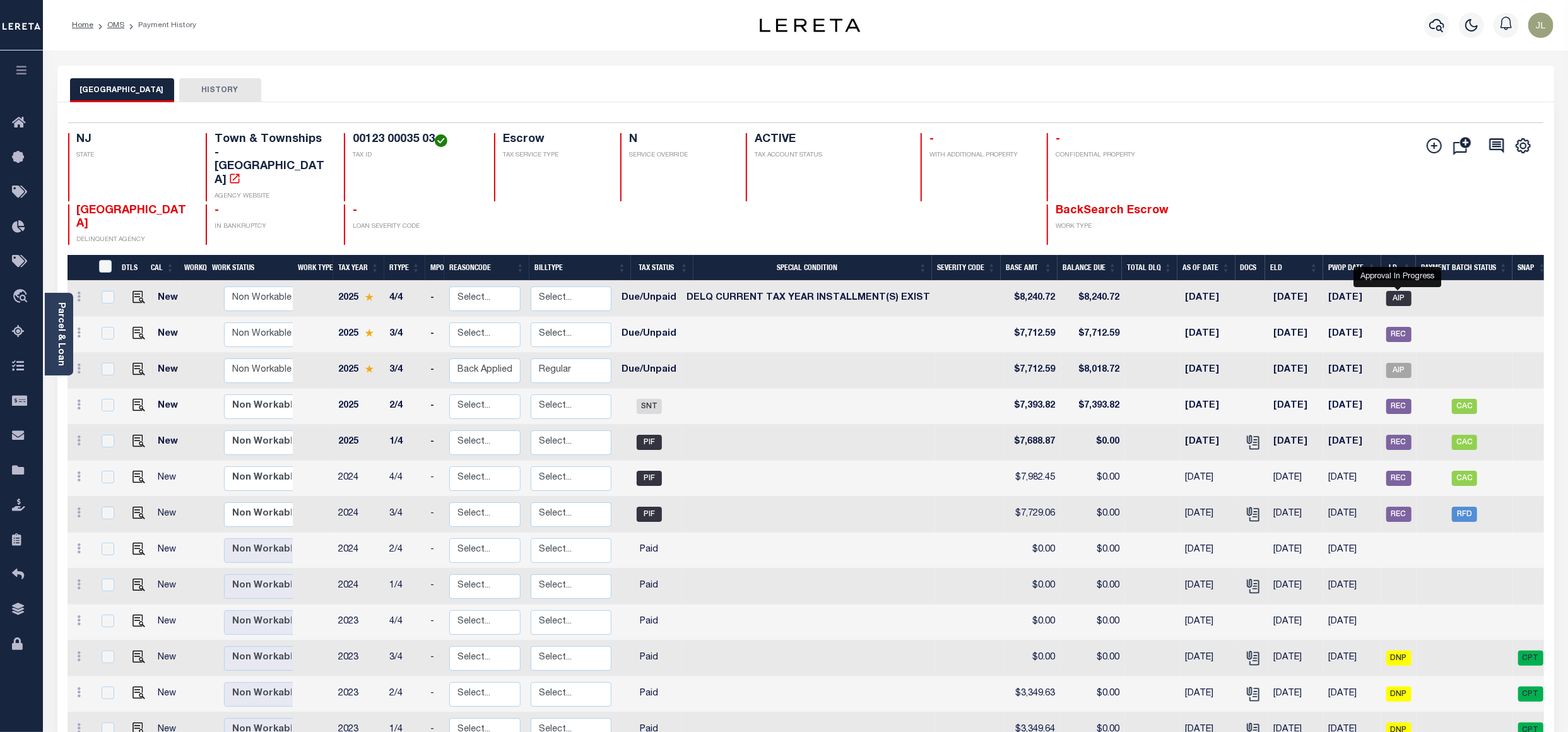
click at [1401, 291] on span "AIP" at bounding box center [1398, 298] width 26 height 15
checkbox input "true"
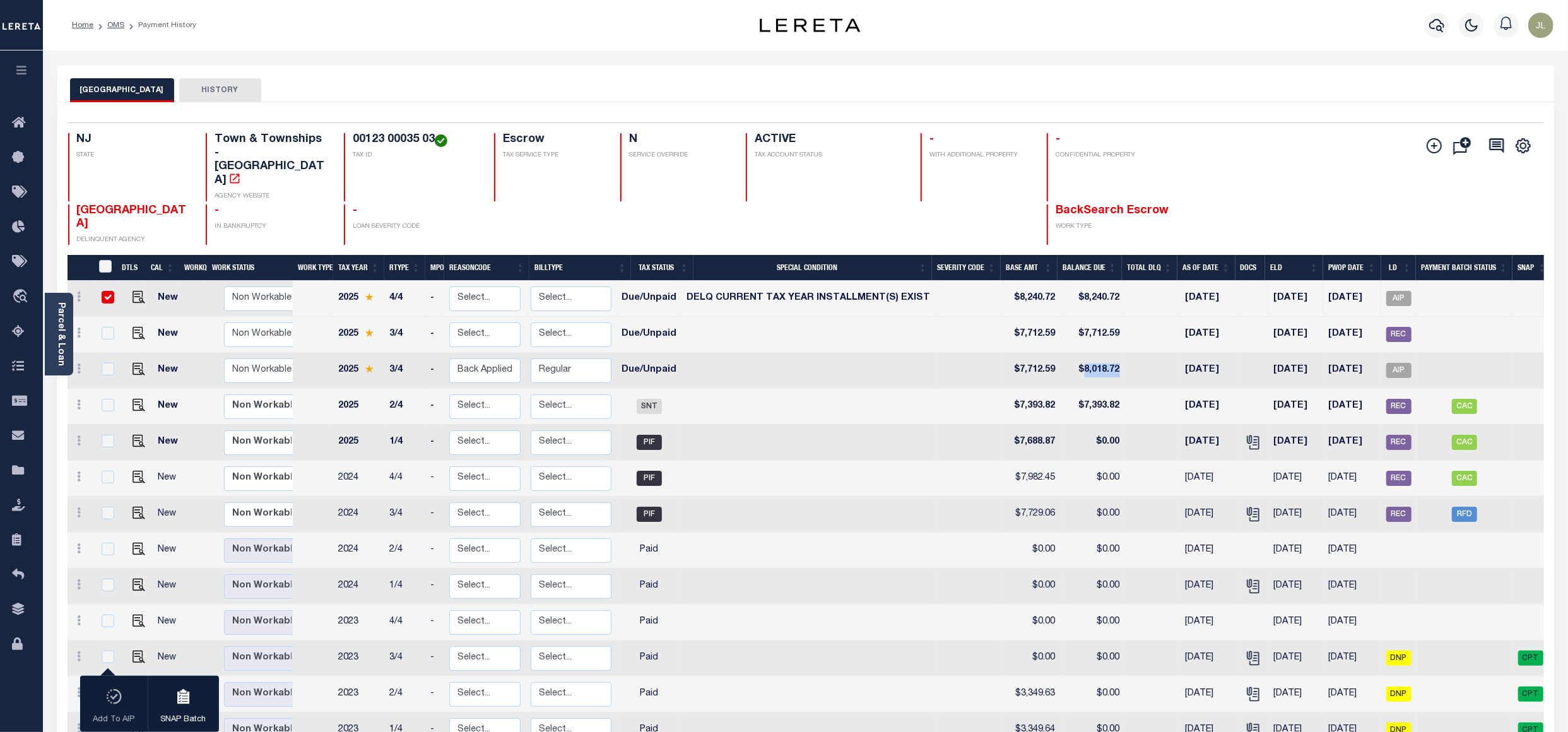
drag, startPoint x: 1079, startPoint y: 346, endPoint x: 1118, endPoint y: 342, distance: 39.2
click at [1118, 352] on td "$8,018.72" at bounding box center [1093, 370] width 64 height 36
checkbox input "true"
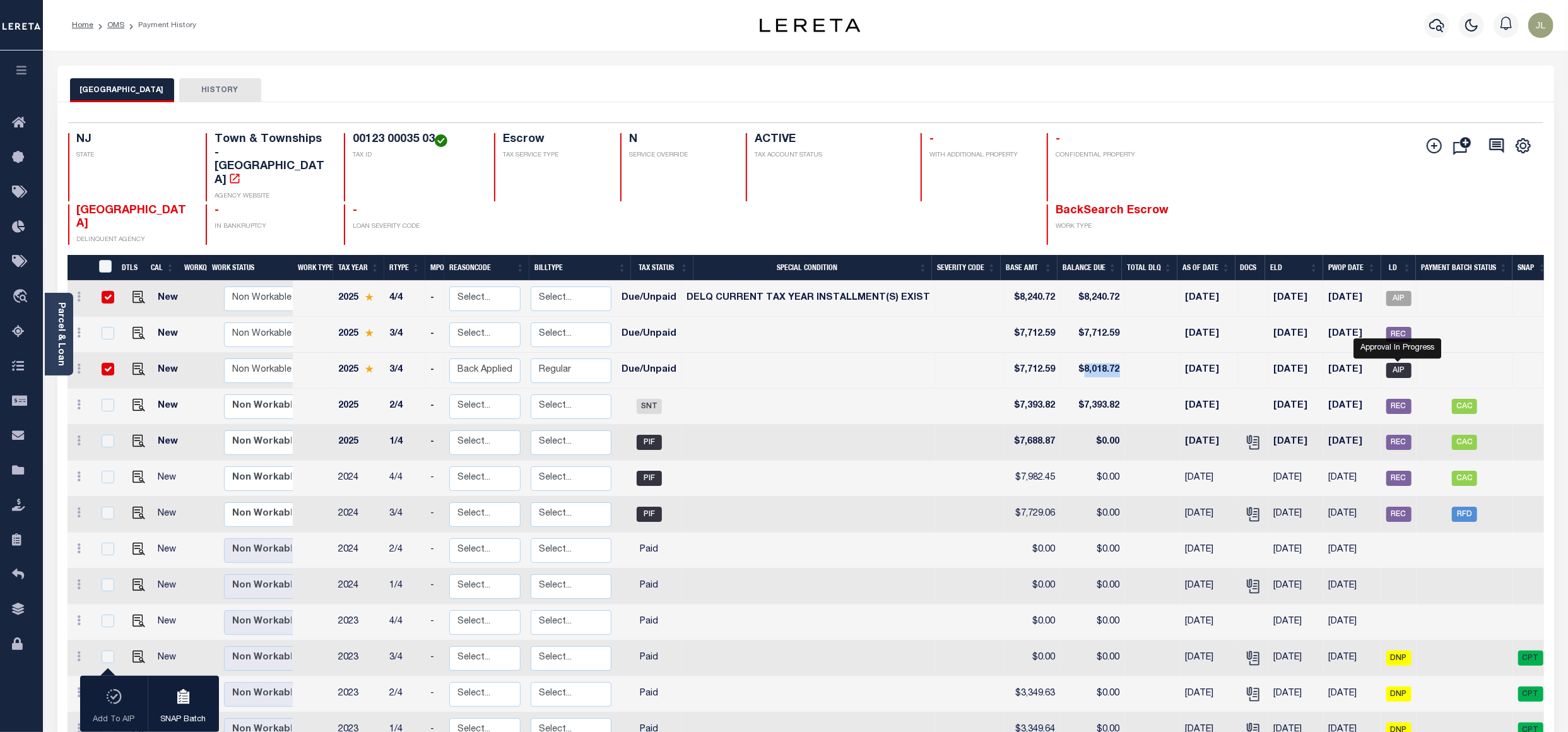
click at [1398, 363] on span "AIP" at bounding box center [1398, 370] width 26 height 15
checkbox input "false"
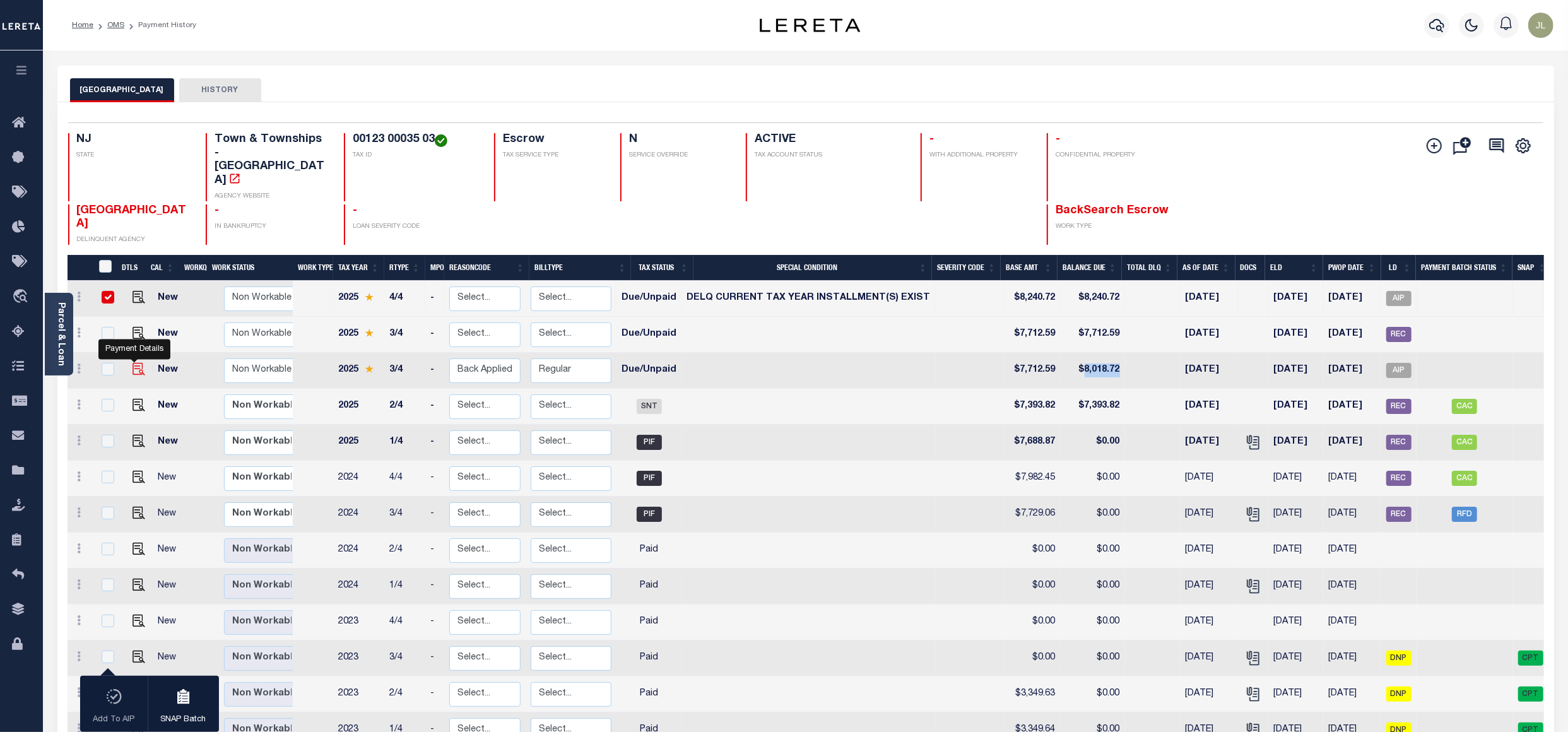
click at [132, 363] on img "" at bounding box center [138, 368] width 12 height 12
checkbox input "true"
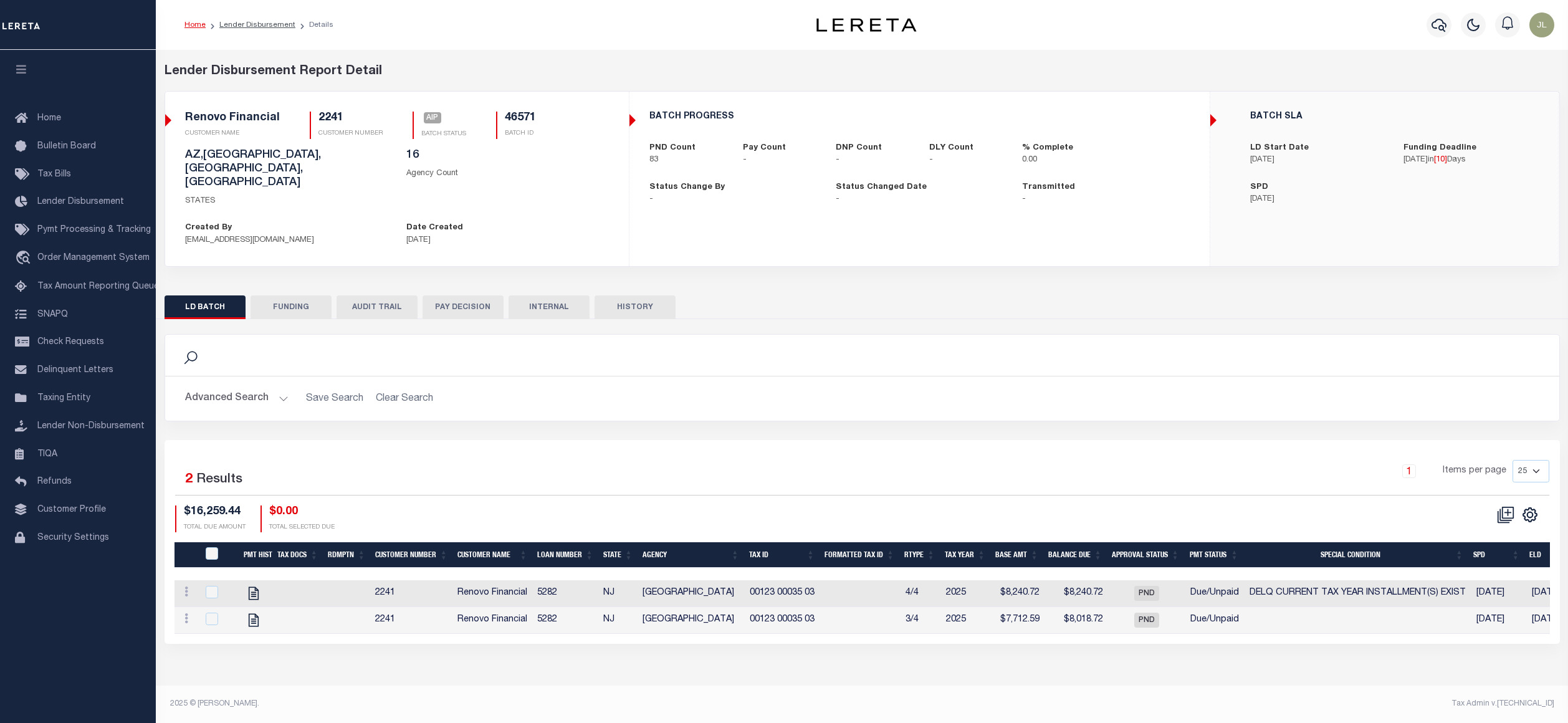
click at [529, 119] on h5 "46571" at bounding box center [520, 118] width 31 height 14
drag, startPoint x: 535, startPoint y: 133, endPoint x: 499, endPoint y: 114, distance: 40.7
click at [499, 114] on div "Renovo Financial CUSTOMER NAME 2241 CUSTOMER NUMBER AIP BATCH STATUS 46571 BATC…" at bounding box center [396, 131] width 424 height 37
copy div "46571 BATCH ID"
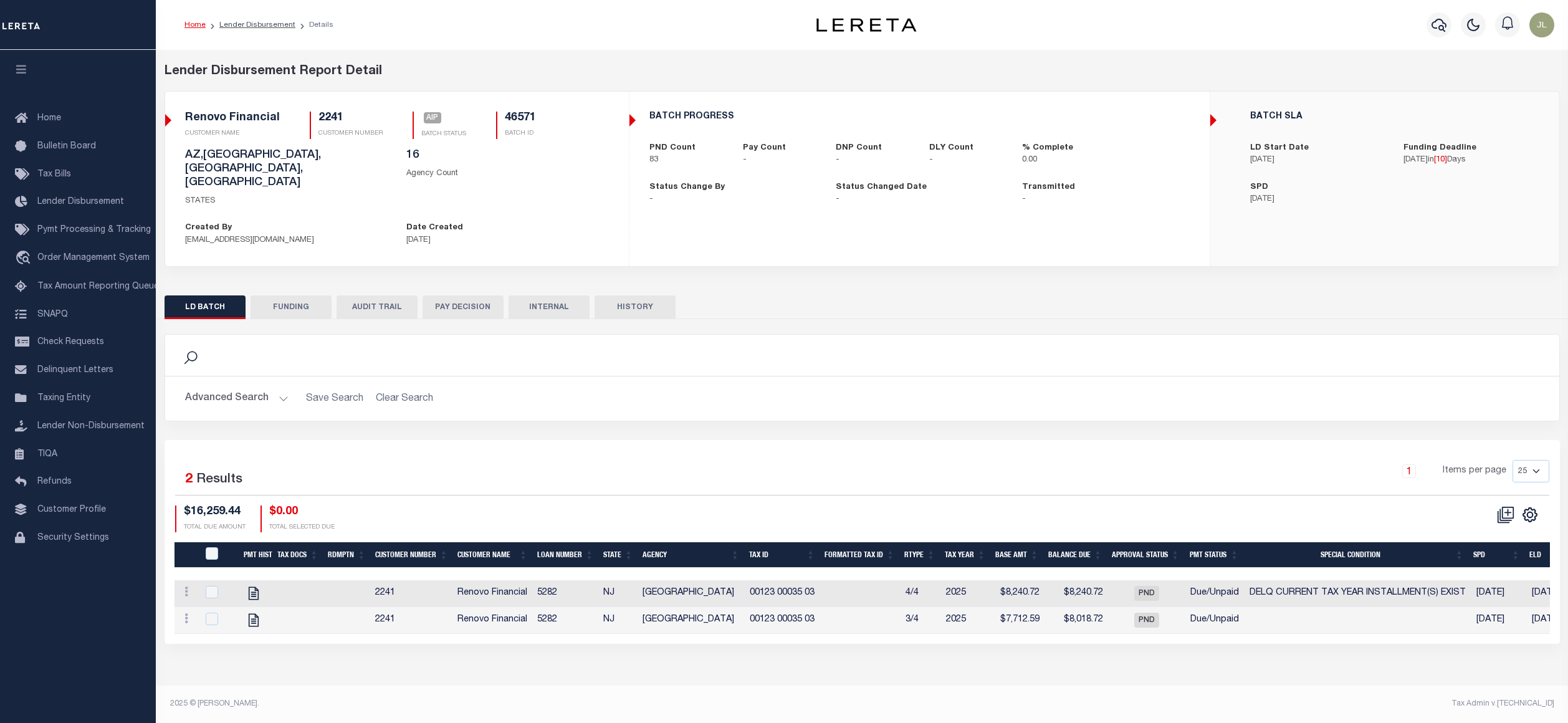
drag, startPoint x: 1200, startPoint y: 630, endPoint x: 1205, endPoint y: 623, distance: 8.6
click at [1202, 625] on div "Lender Disbursement Report Detail 2241 CLIENT NUMBER Renovo Financial CLIENT NA…" at bounding box center [862, 365] width 1412 height 632
drag, startPoint x: 1207, startPoint y: 622, endPoint x: 1327, endPoint y: 616, distance: 120.1
click at [1365, 615] on div "Selected 2 Results 1 Items per page 25 50 100 200 $16,259.44 $0.00" at bounding box center [862, 542] width 1395 height 203
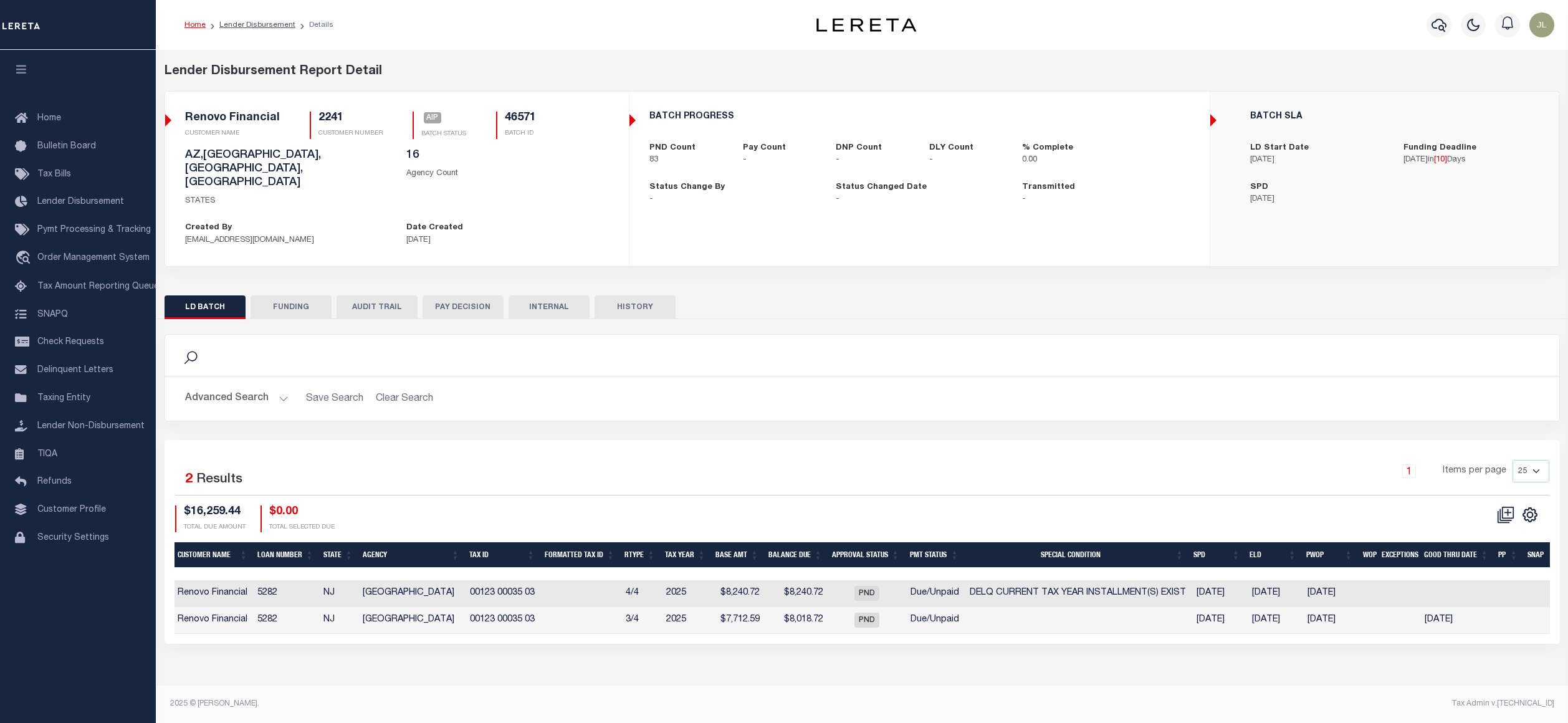
scroll to position [0, 220]
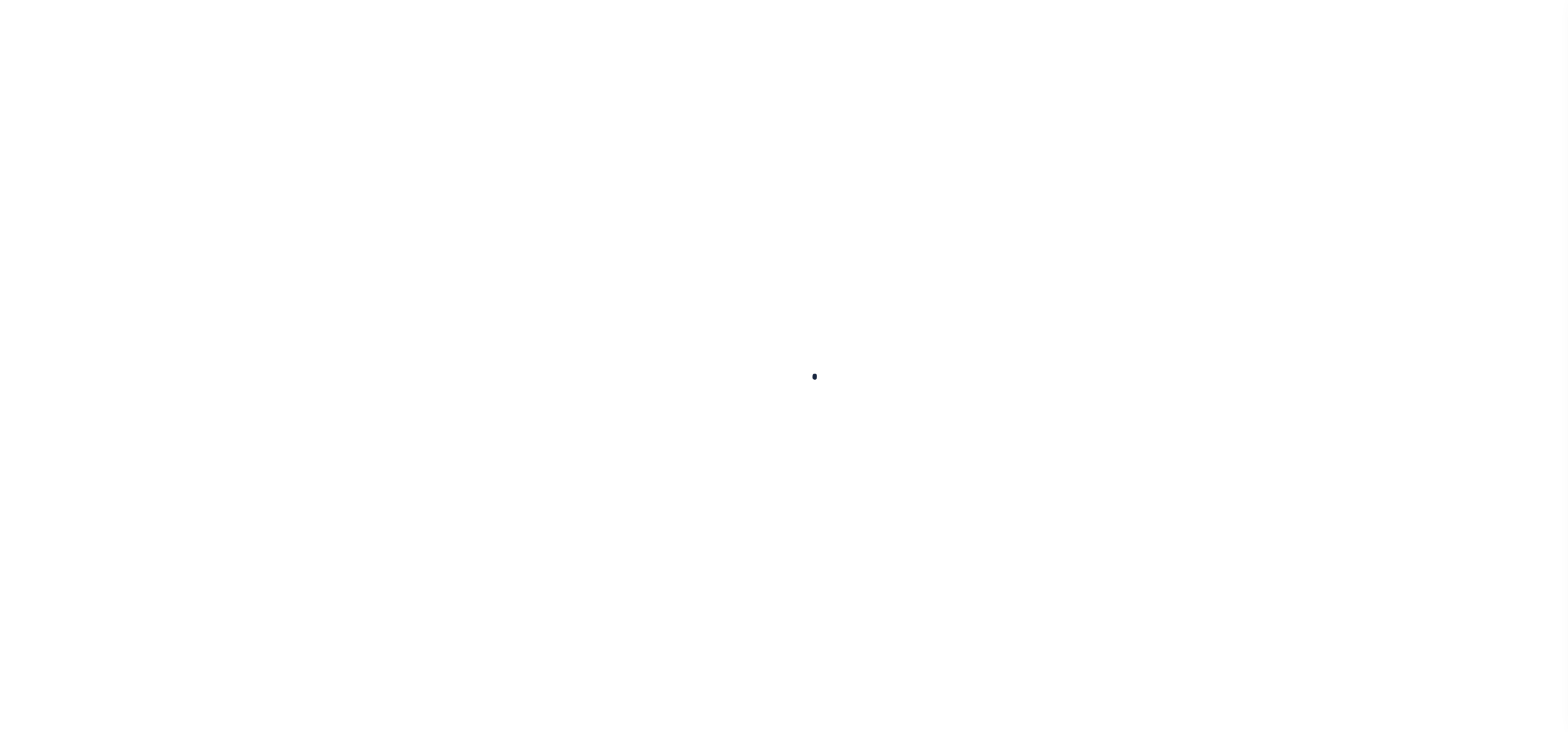
checkbox input "false"
type input "[DATE]"
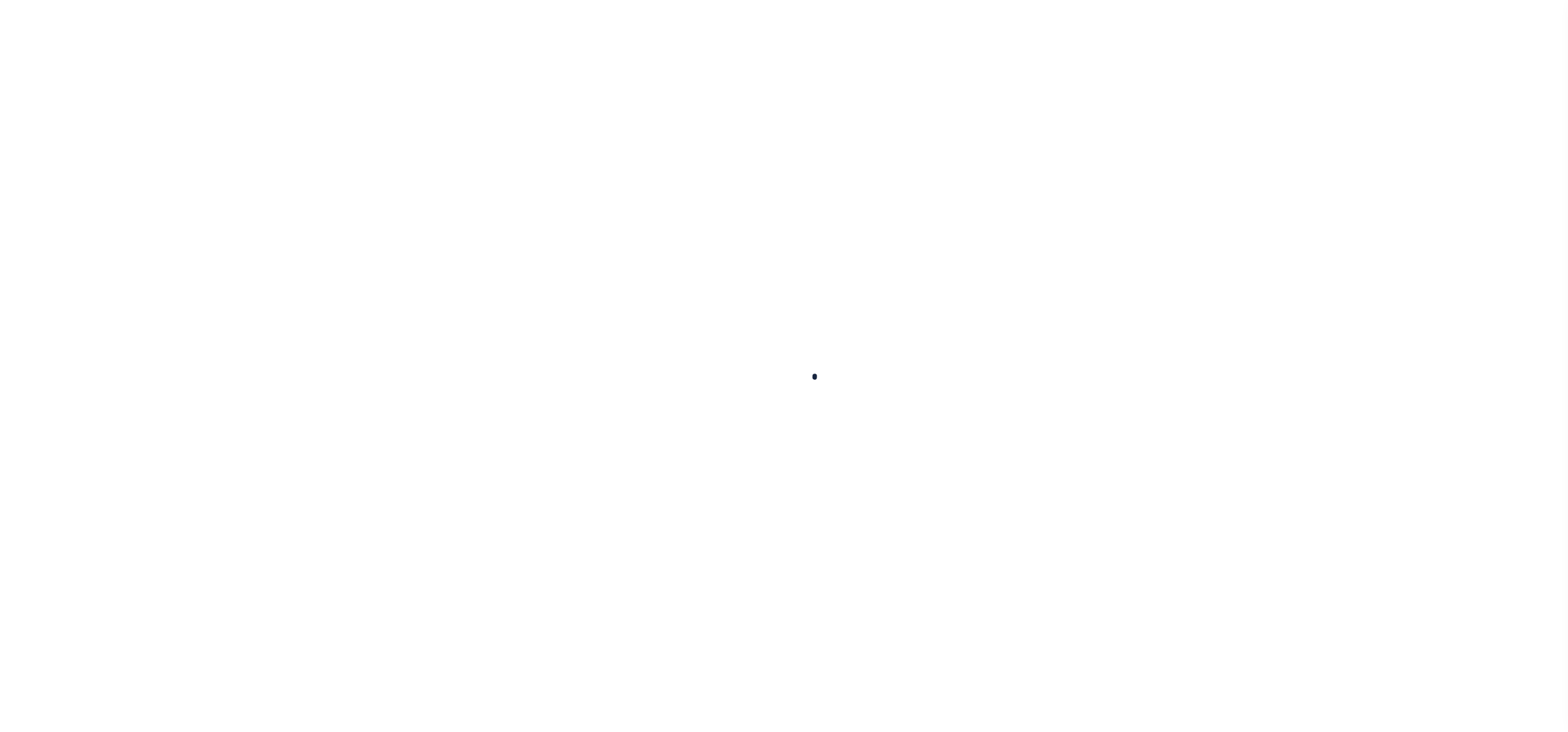
type input "[DATE]"
select select "DUE"
type input "$7,712.59"
type input "$306.13"
type input "$8,018.72"
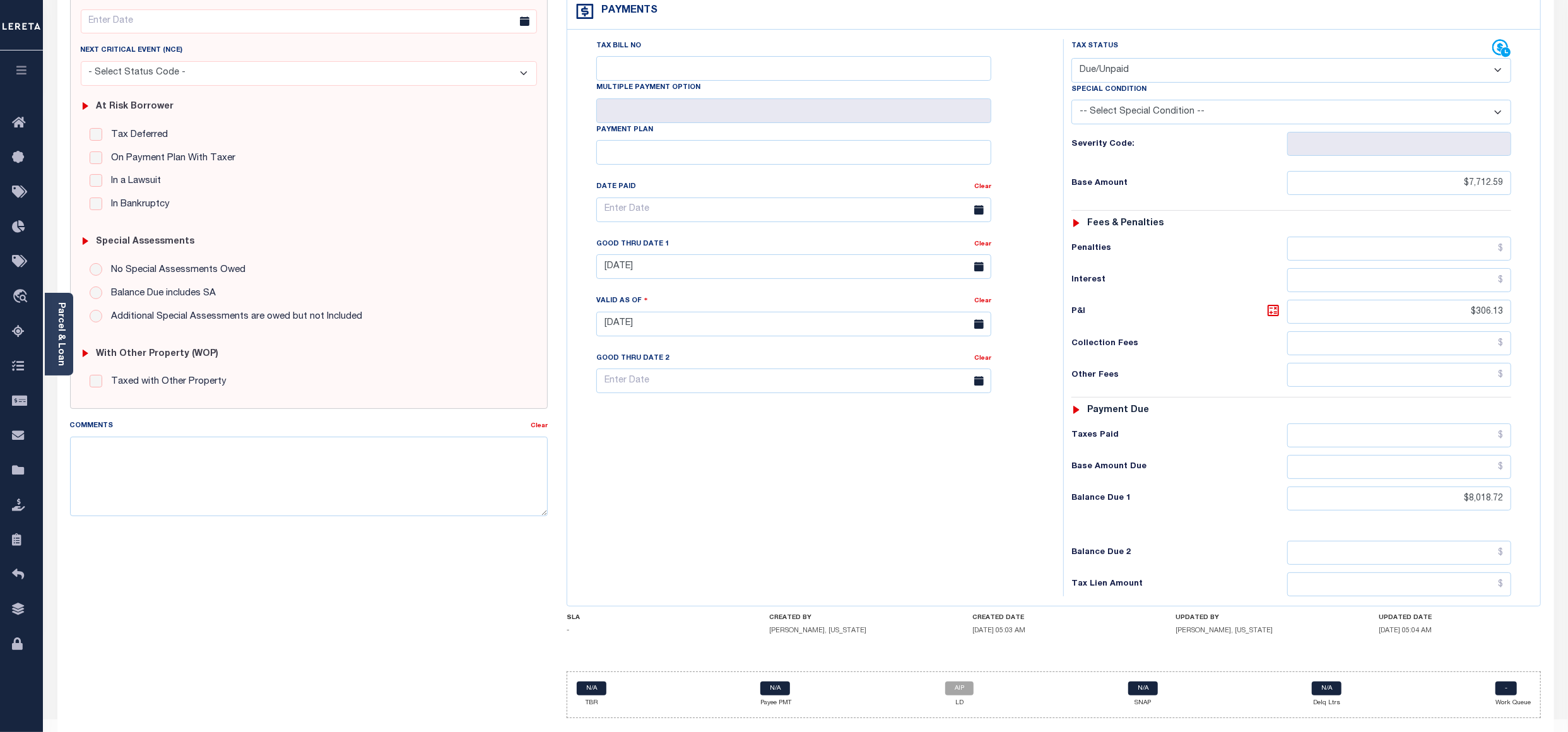
scroll to position [204, 0]
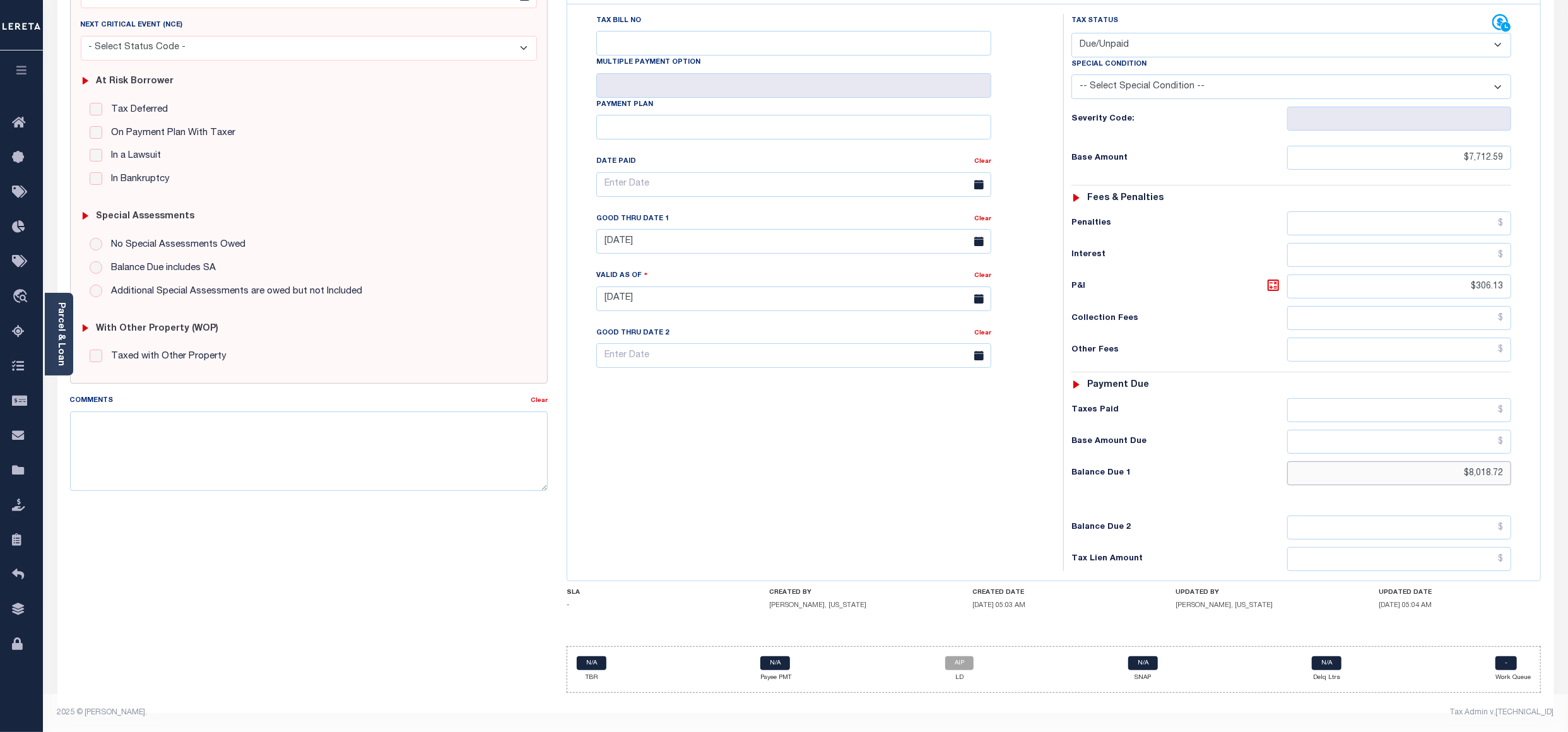
drag, startPoint x: 1455, startPoint y: 467, endPoint x: 1513, endPoint y: 466, distance: 58.0
click at [1513, 466] on div "Tax Status Status - Select Status Code -" at bounding box center [1295, 293] width 465 height 557
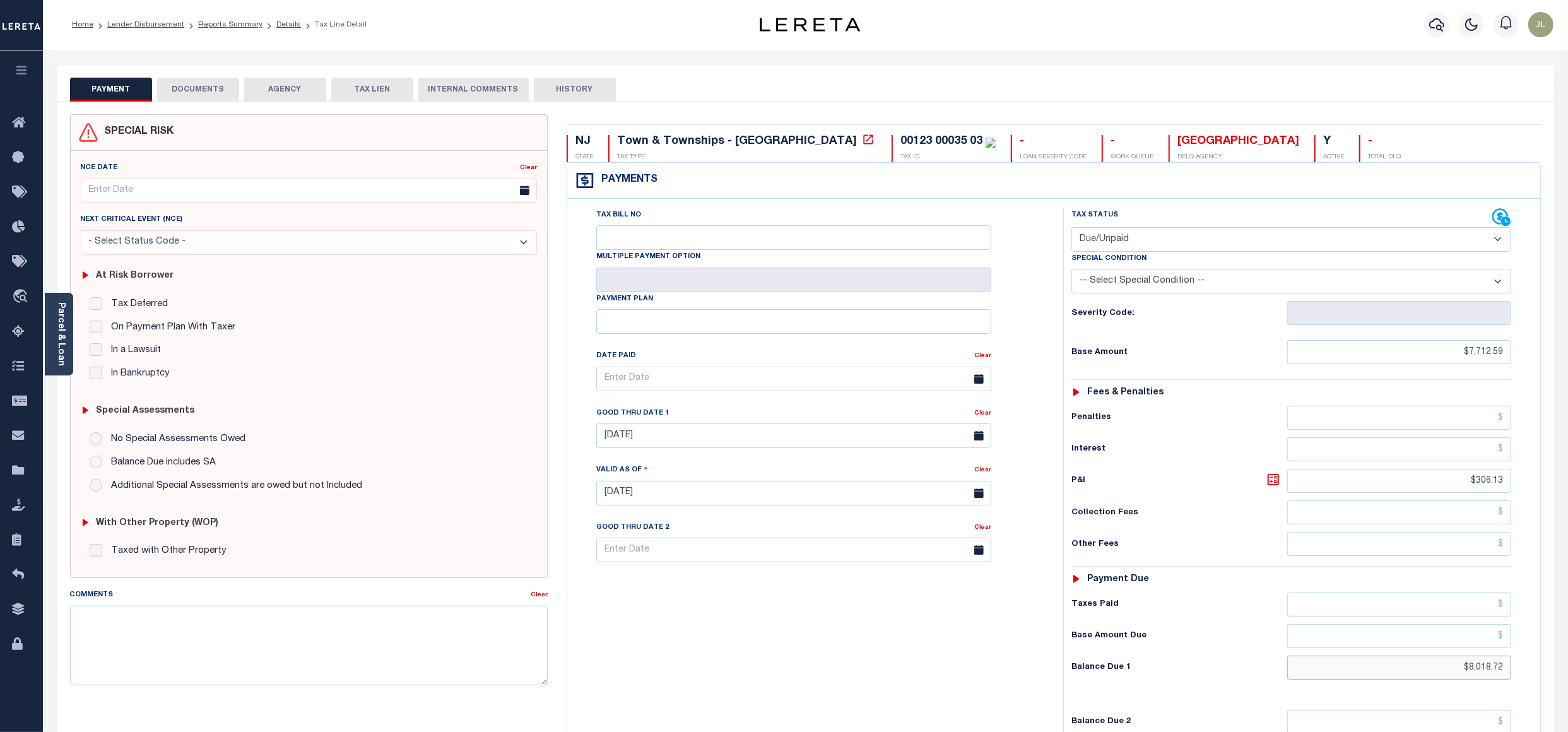
scroll to position [0, 0]
